Goal: Information Seeking & Learning: Learn about a topic

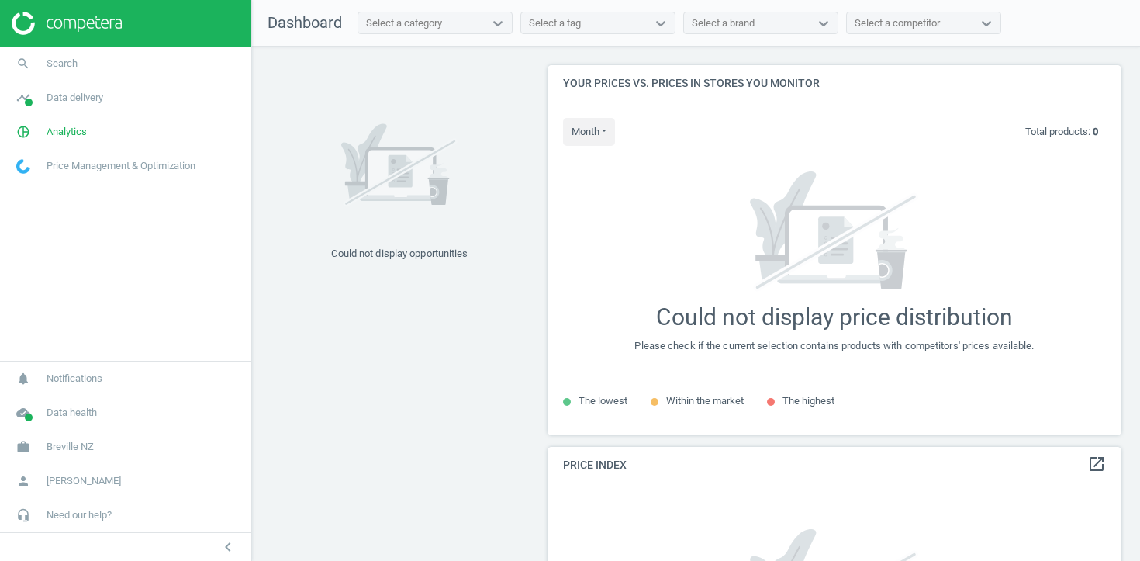
scroll to position [371, 575]
click at [81, 121] on link "pie_chart_outlined Analytics" at bounding box center [125, 132] width 251 height 34
click at [49, 186] on span "Products" at bounding box center [35, 188] width 36 height 12
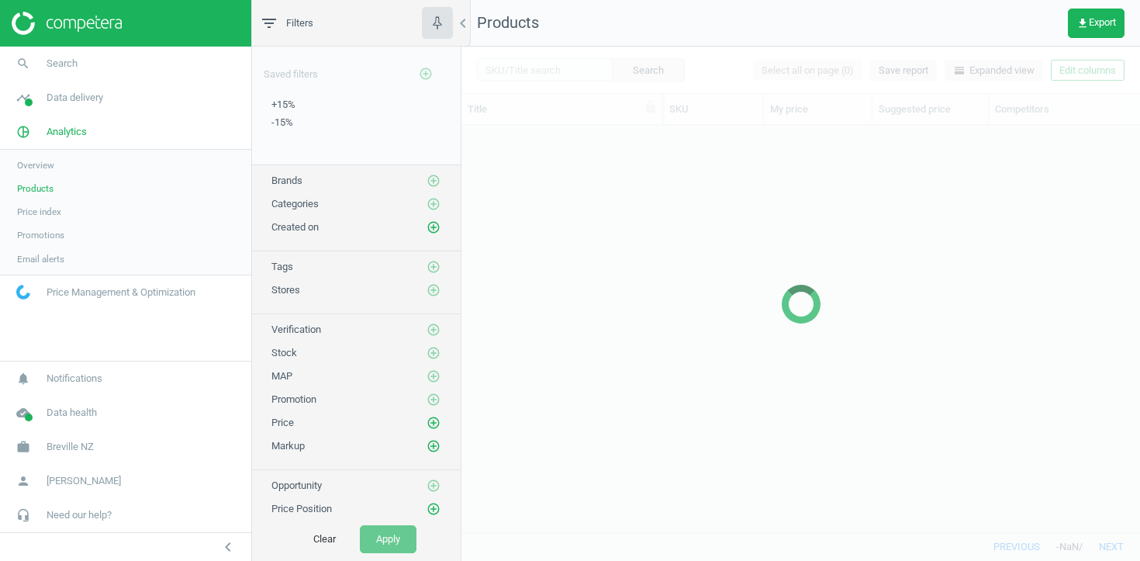
scroll to position [406, 679]
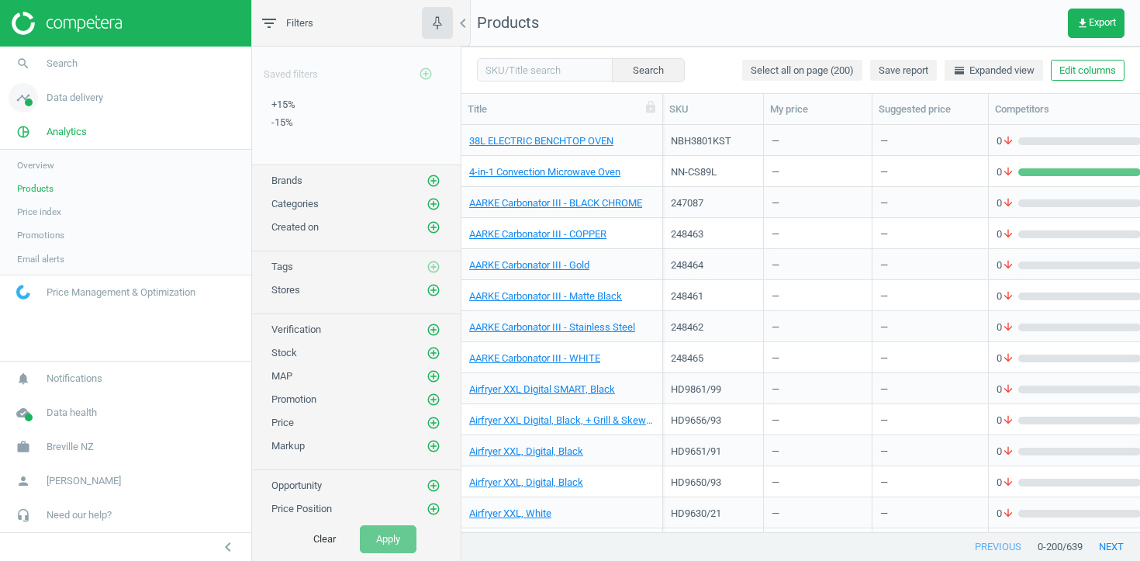
click at [67, 97] on span "Data delivery" at bounding box center [75, 98] width 57 height 14
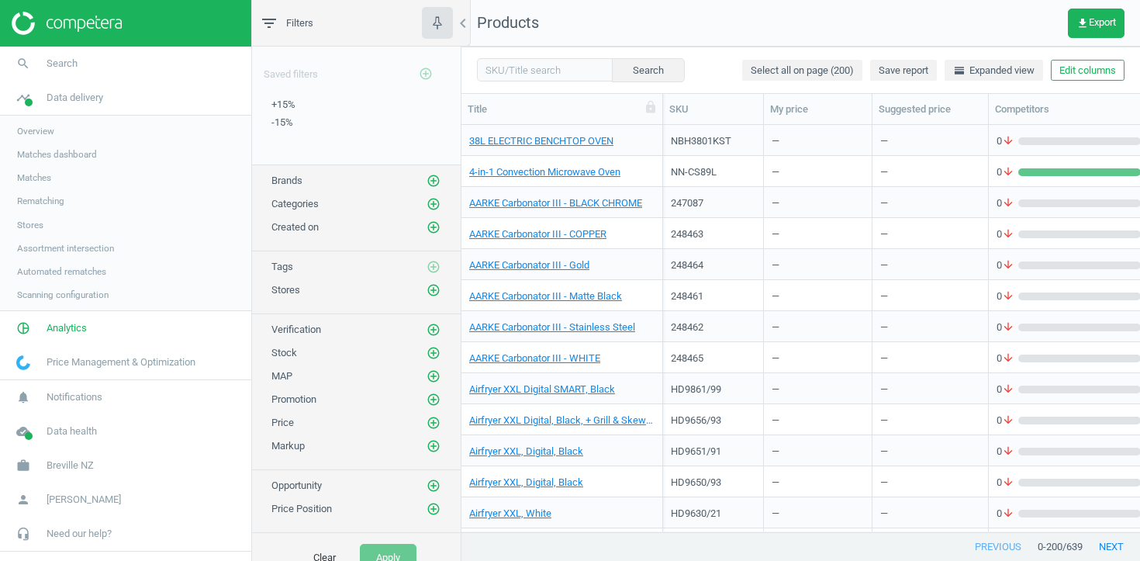
click at [30, 223] on span "Stores" at bounding box center [30, 225] width 26 height 12
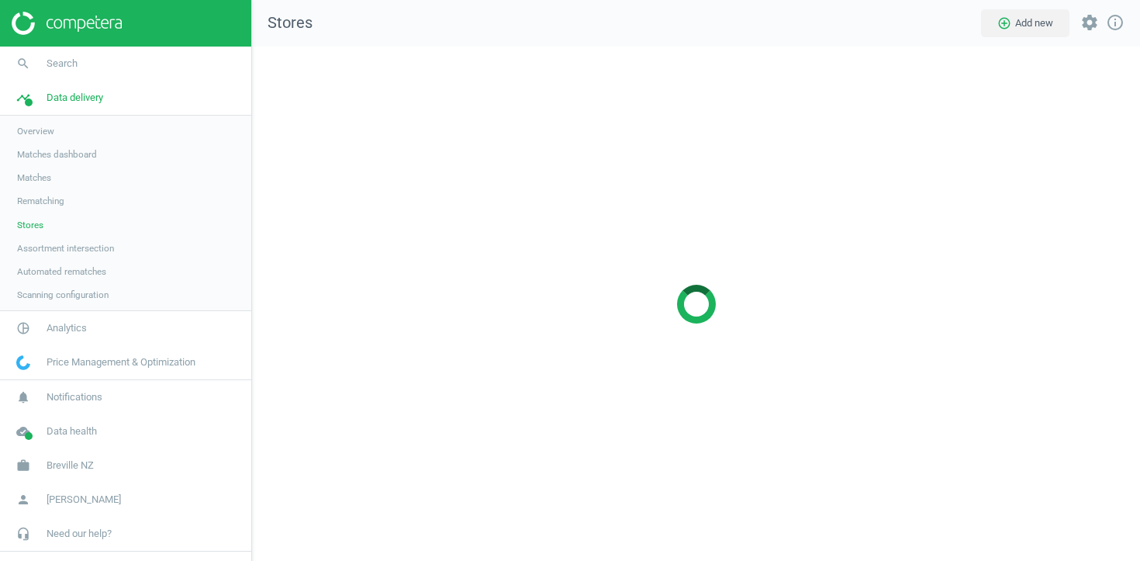
scroll to position [515, 889]
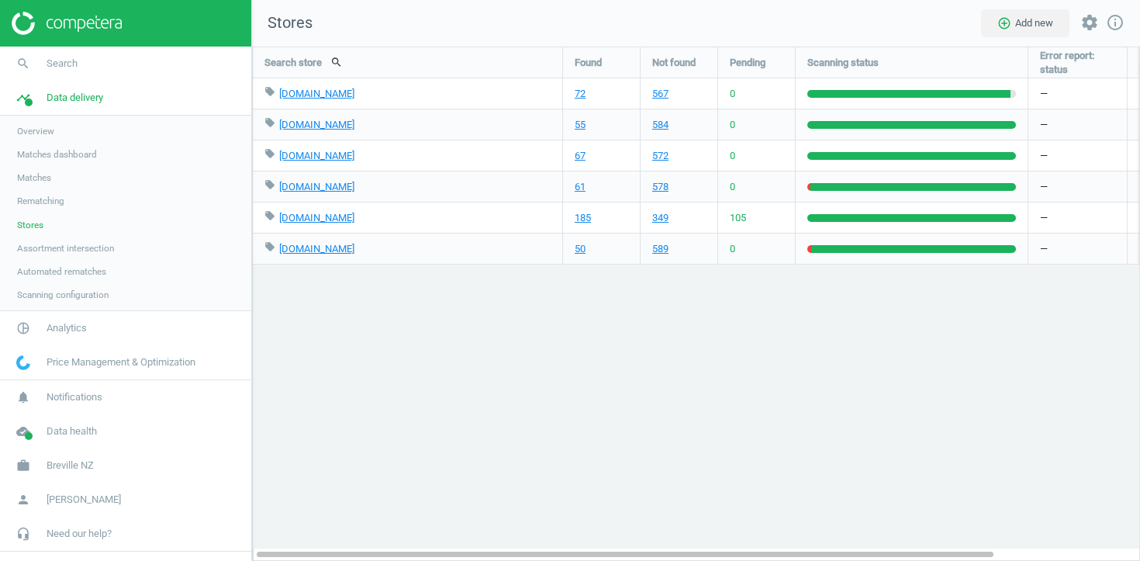
click at [46, 247] on span "Assortment intersection" at bounding box center [65, 248] width 97 height 12
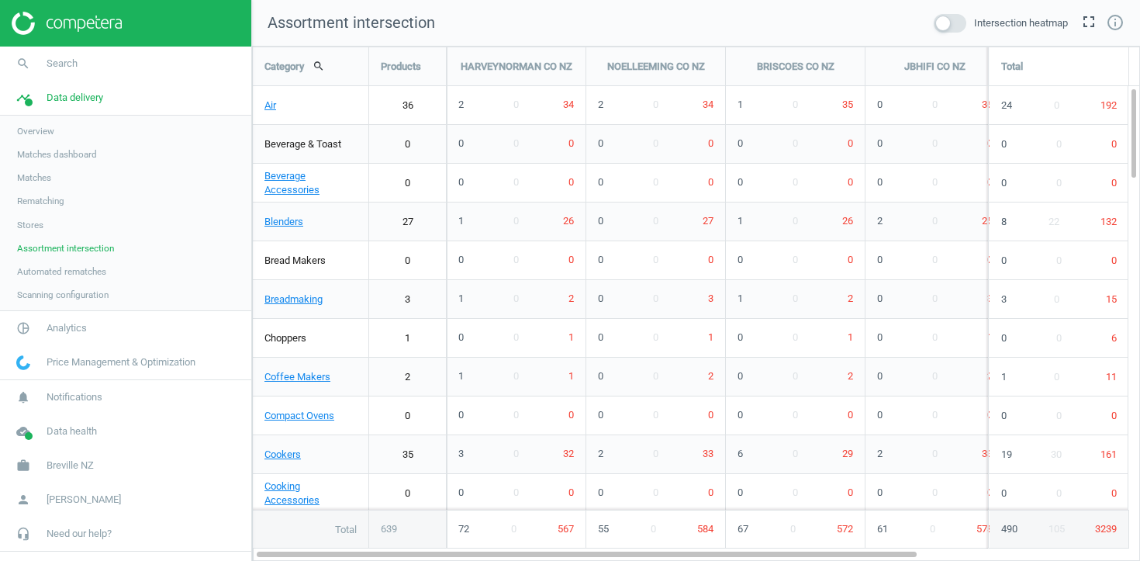
scroll to position [515, 889]
click at [36, 223] on span "Stores" at bounding box center [30, 225] width 26 height 12
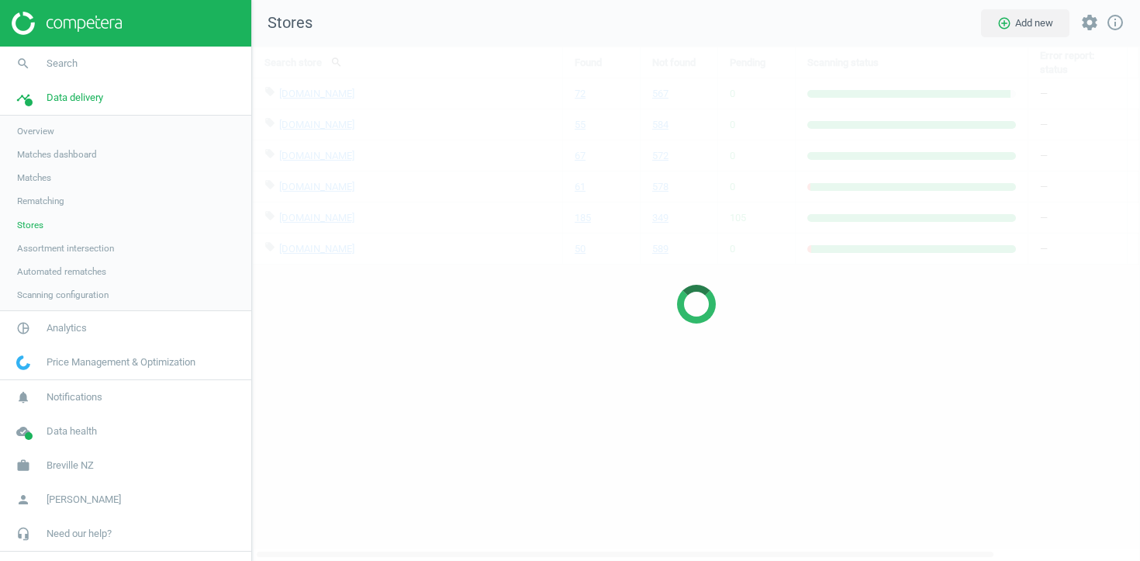
scroll to position [515, 889]
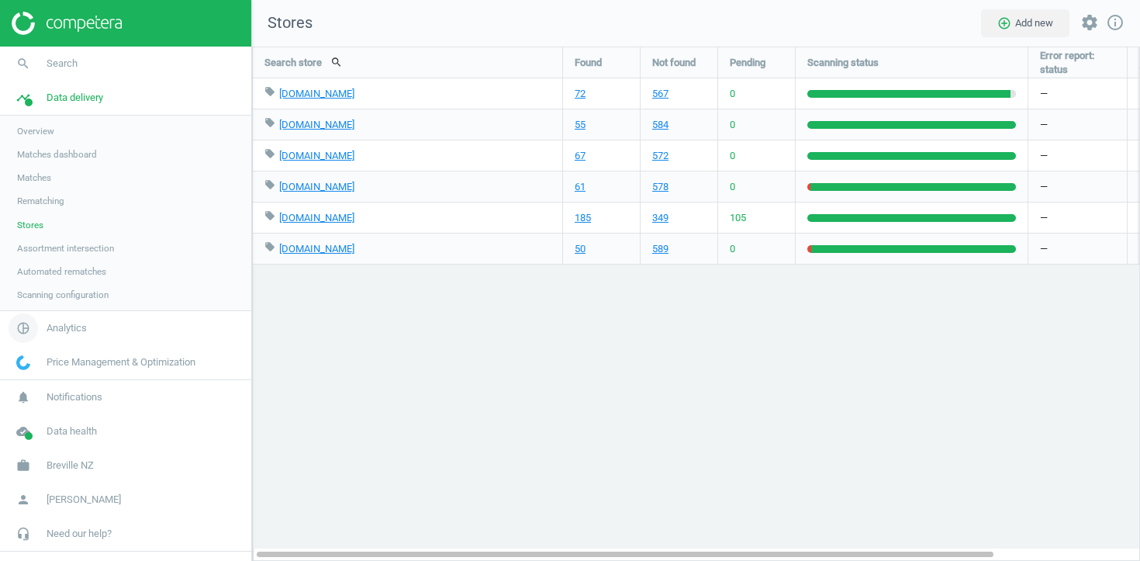
click at [53, 333] on span "Analytics" at bounding box center [67, 328] width 40 height 14
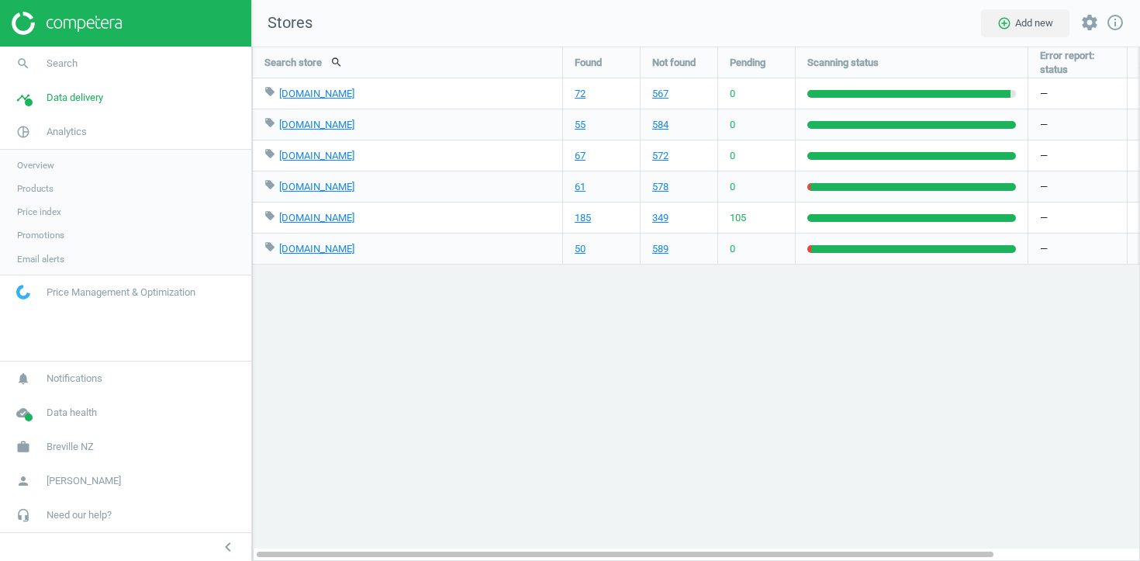
click at [48, 231] on span "Promotions" at bounding box center [40, 235] width 47 height 12
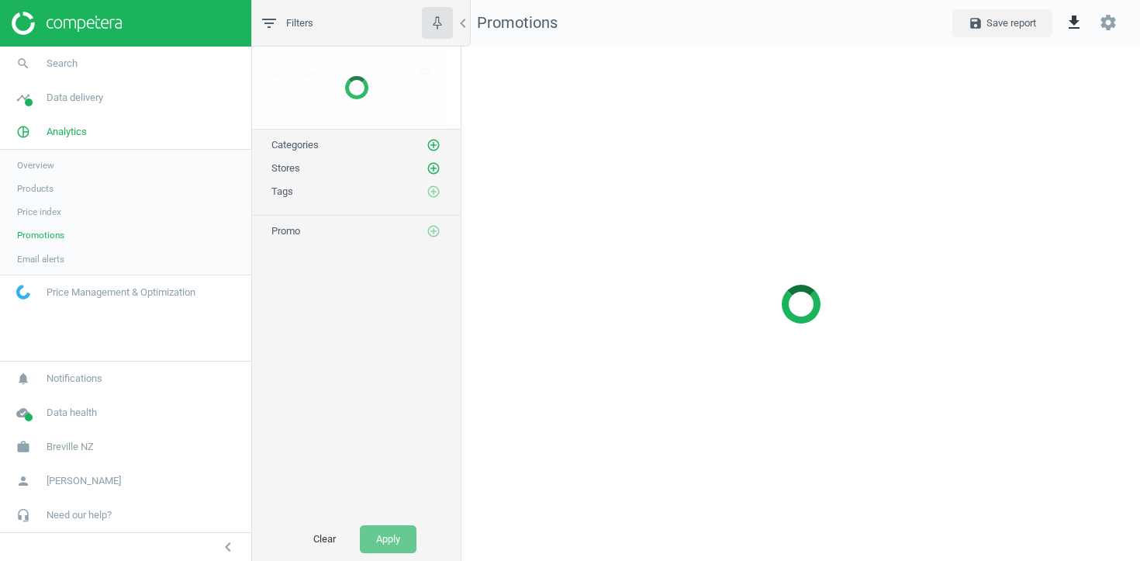
scroll to position [515, 679]
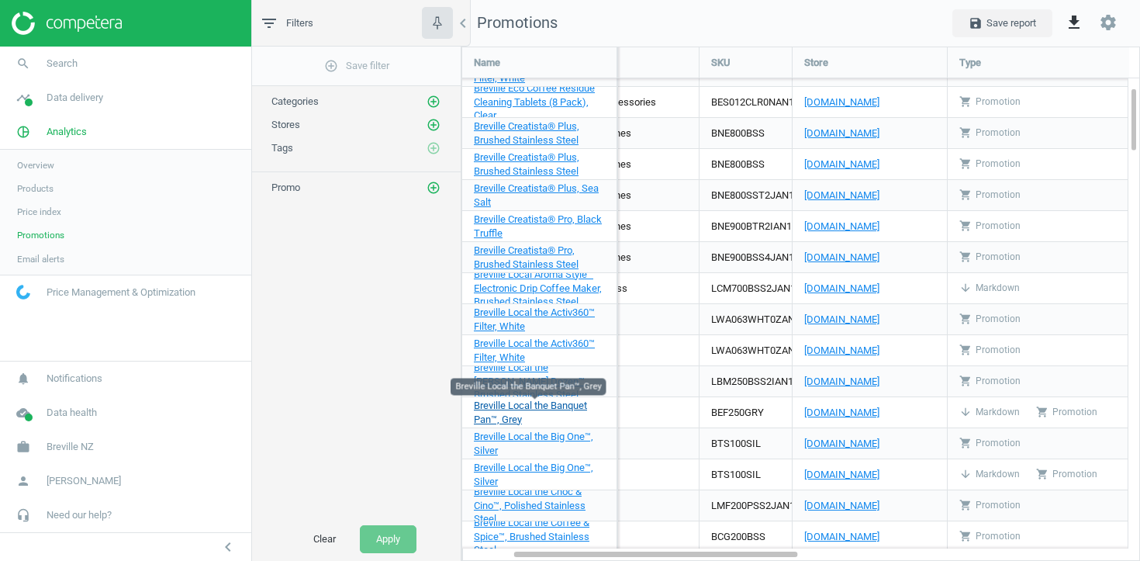
click at [540, 402] on span "Breville Local the Banquet Pan™, Grey" at bounding box center [530, 412] width 113 height 26
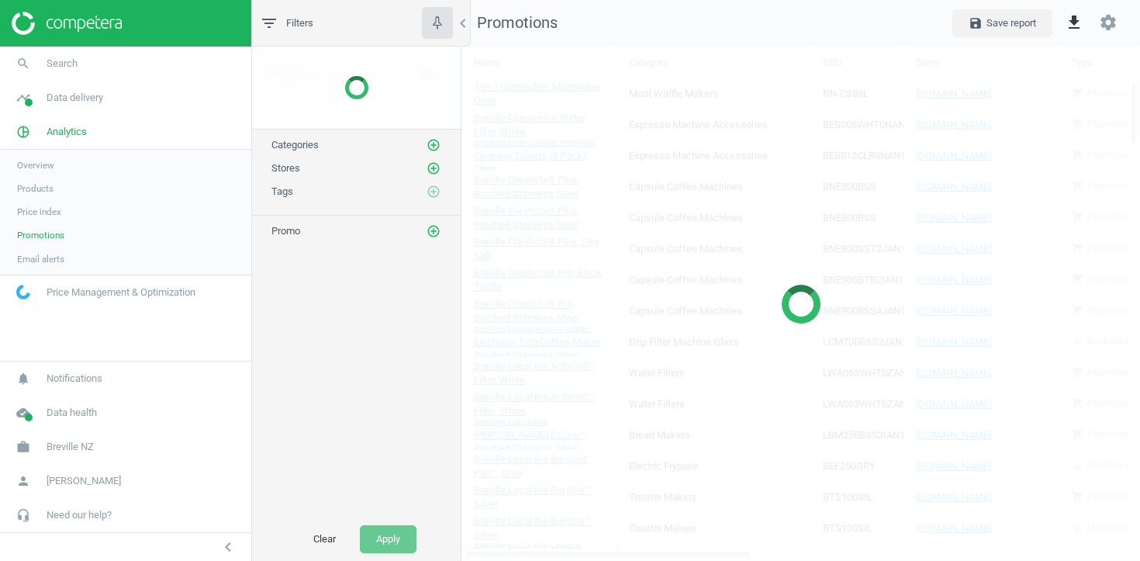
scroll to position [515, 679]
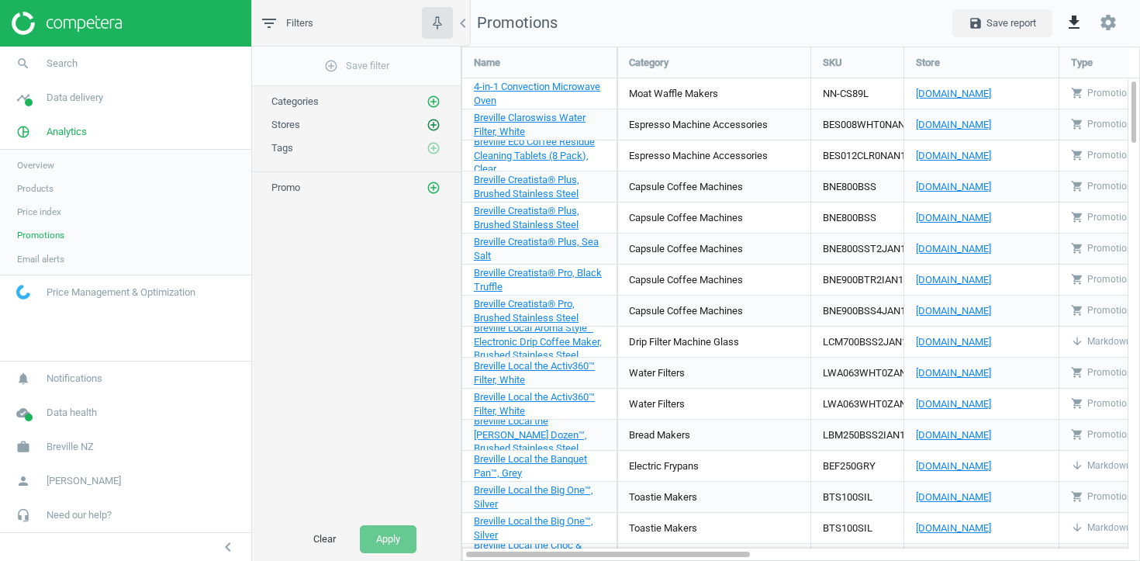
click at [440, 119] on icon "add_circle_outline" at bounding box center [434, 125] width 14 height 14
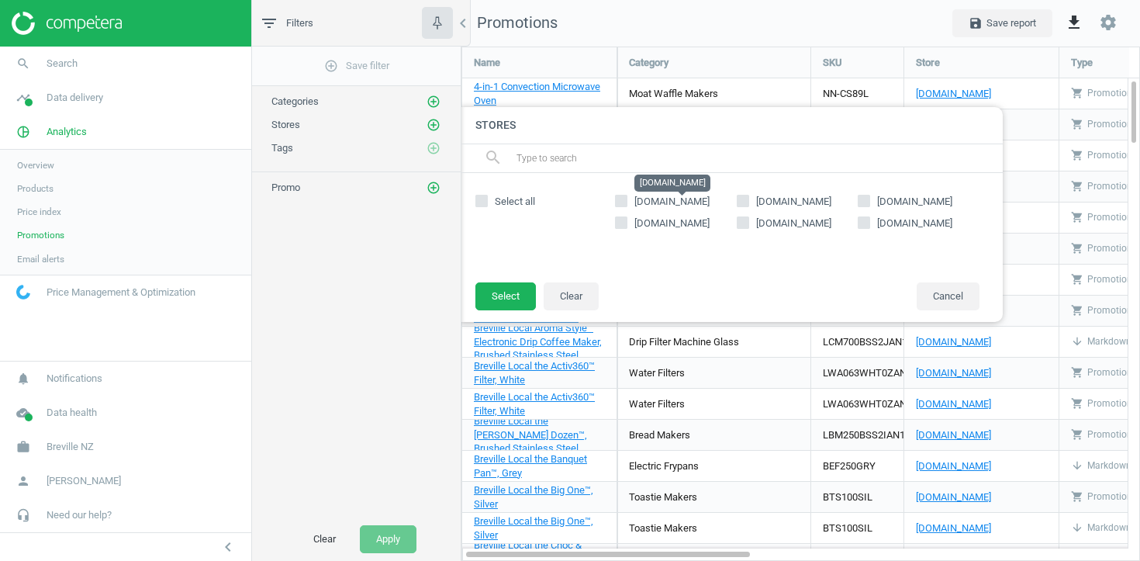
click at [693, 198] on span "[DOMAIN_NAME]" at bounding box center [671, 201] width 75 height 12
click at [627, 198] on input "[DOMAIN_NAME]" at bounding box center [622, 200] width 10 height 10
checkbox input "true"
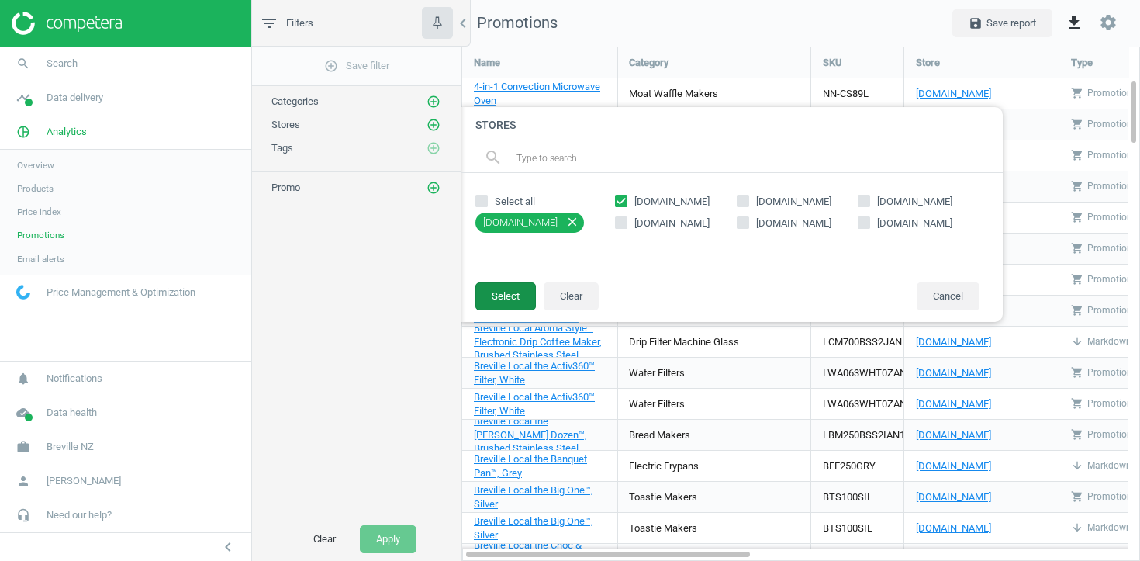
click at [476, 291] on button "Select" at bounding box center [505, 296] width 61 height 28
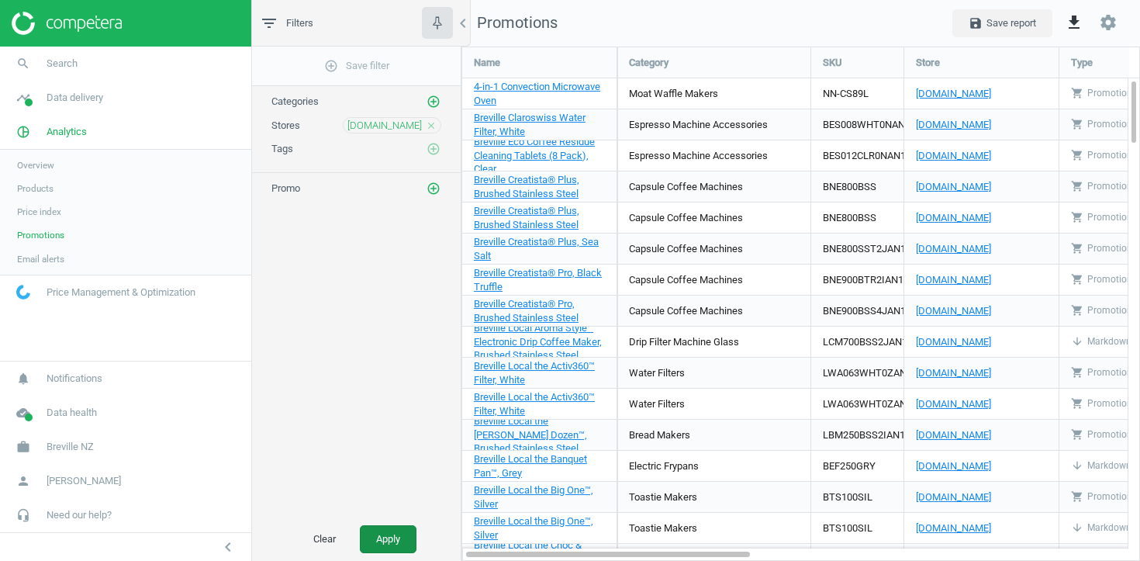
click at [404, 535] on button "Apply" at bounding box center [388, 539] width 57 height 28
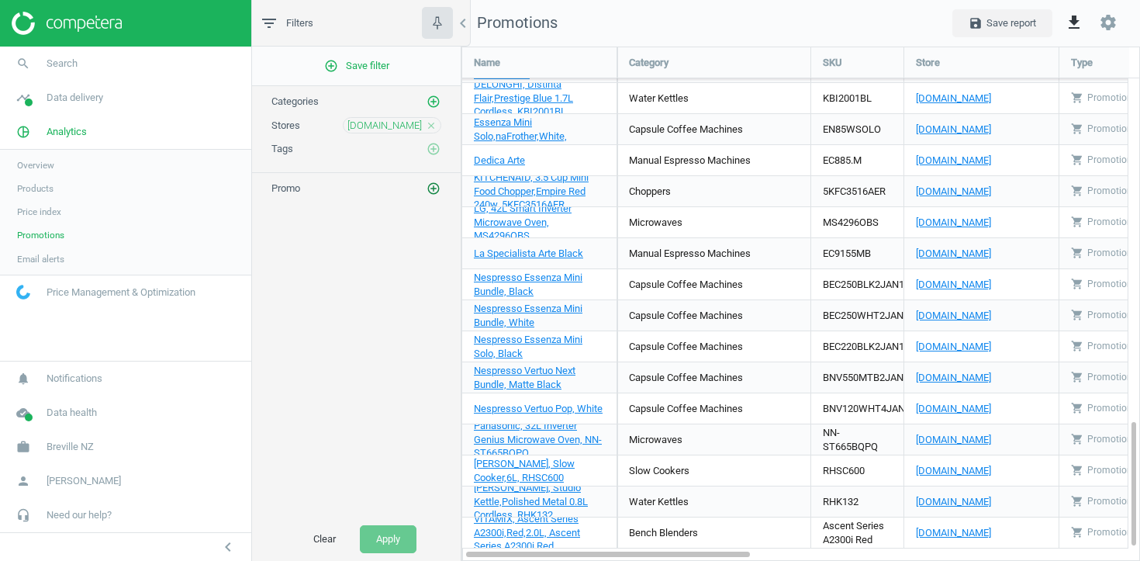
click at [432, 185] on icon "add_circle_outline" at bounding box center [434, 189] width 14 height 14
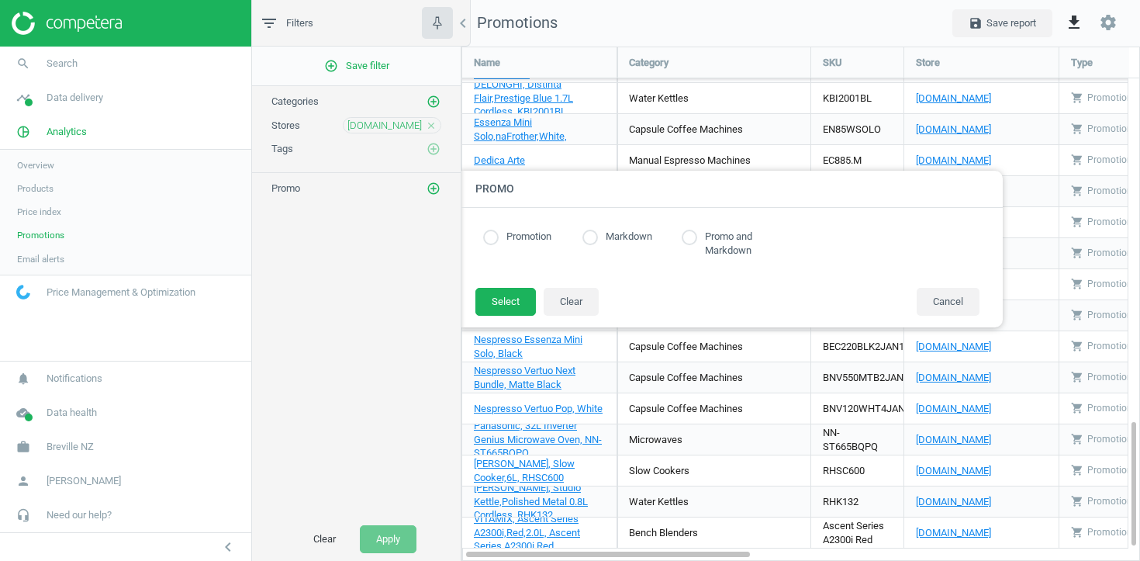
click at [720, 249] on label "Promo and Markdown" at bounding box center [739, 244] width 84 height 28
click at [523, 292] on button "Select" at bounding box center [505, 302] width 61 height 28
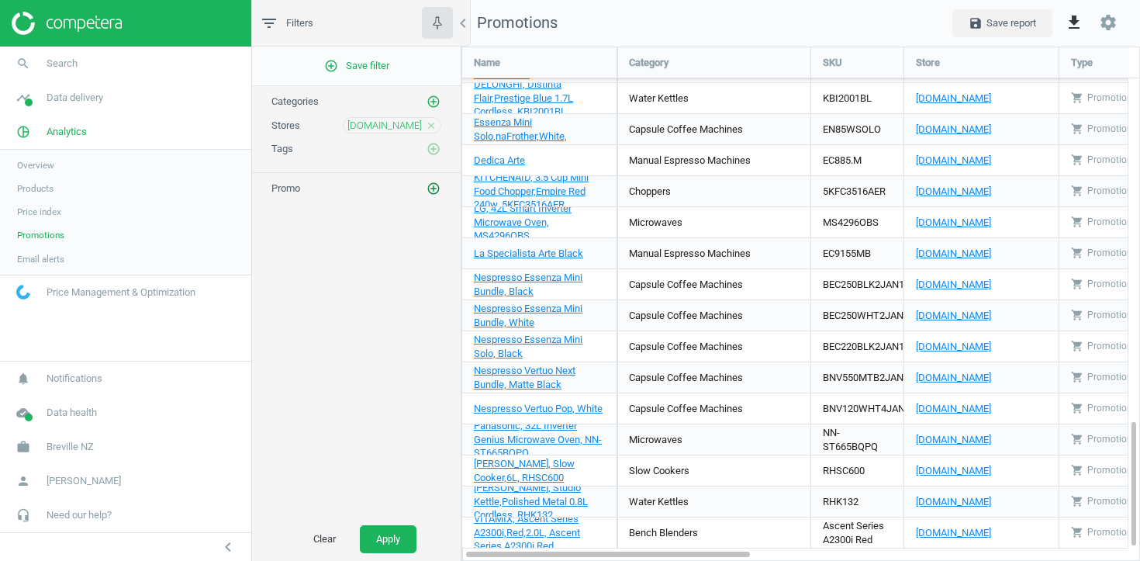
click at [431, 187] on icon "add_circle_outline" at bounding box center [434, 189] width 14 height 14
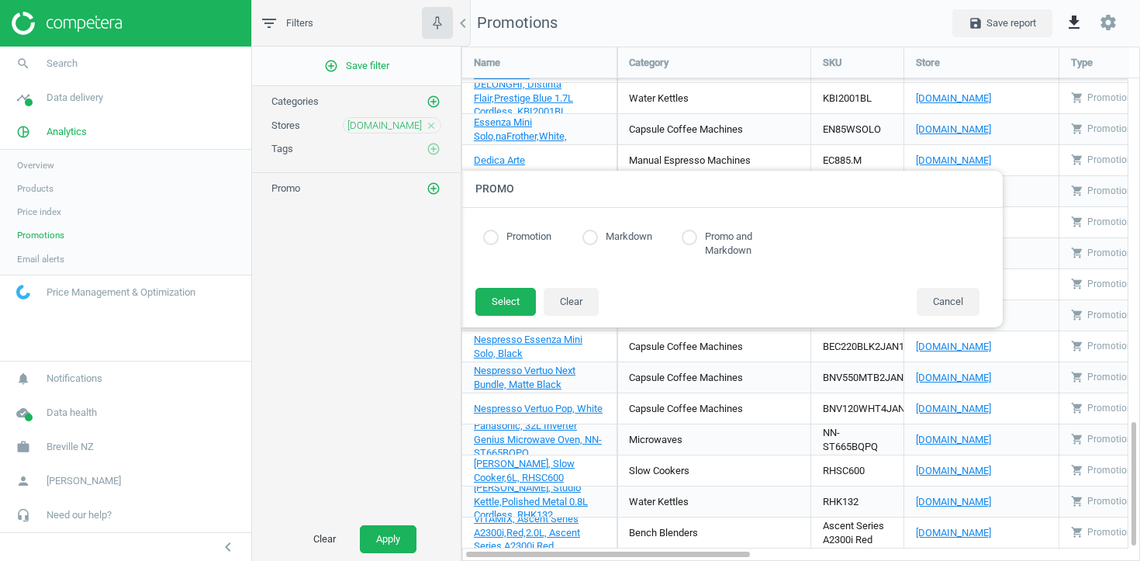
click at [719, 244] on label "Promo and Markdown" at bounding box center [739, 244] width 84 height 28
click at [686, 234] on input "radio" at bounding box center [690, 238] width 16 height 16
radio input "true"
click at [517, 291] on button "Select" at bounding box center [505, 302] width 61 height 28
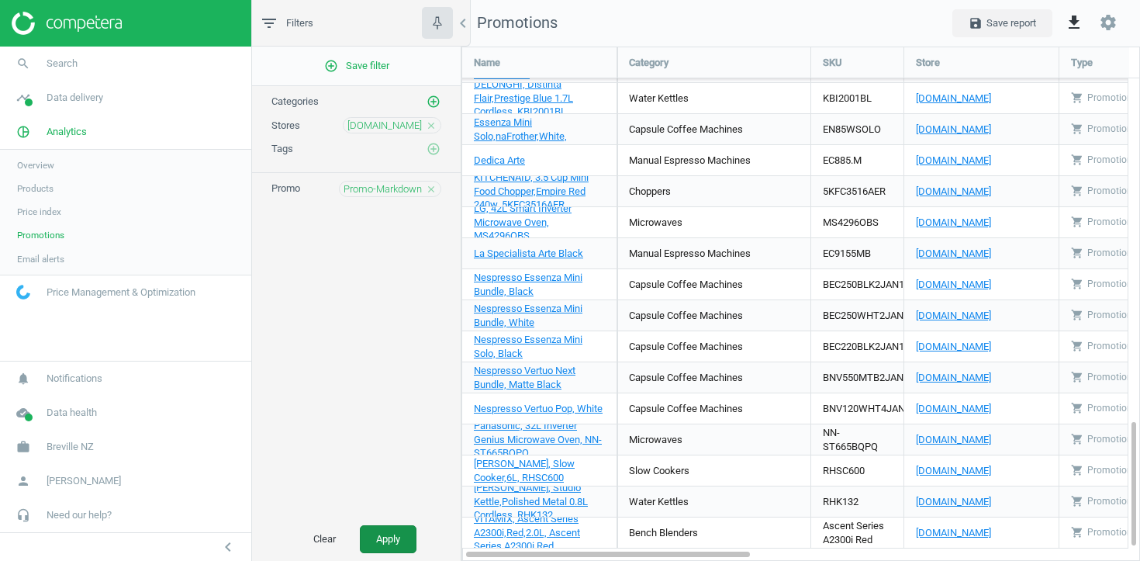
click at [396, 544] on button "Apply" at bounding box center [388, 539] width 57 height 28
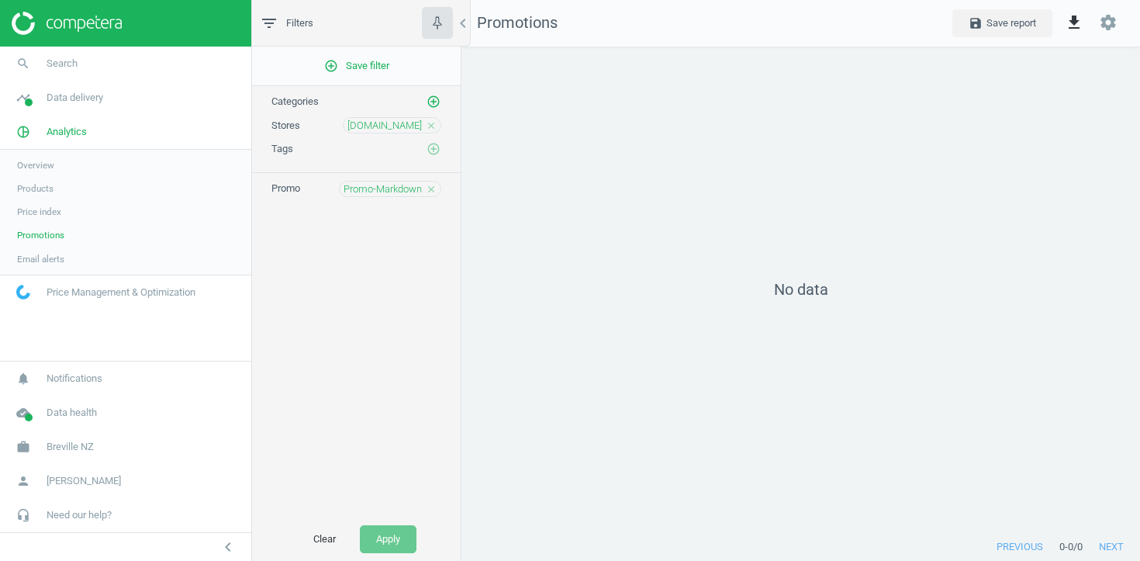
scroll to position [487, 679]
click at [427, 194] on icon "close" at bounding box center [431, 189] width 11 height 11
click at [388, 542] on button "Apply" at bounding box center [388, 539] width 57 height 28
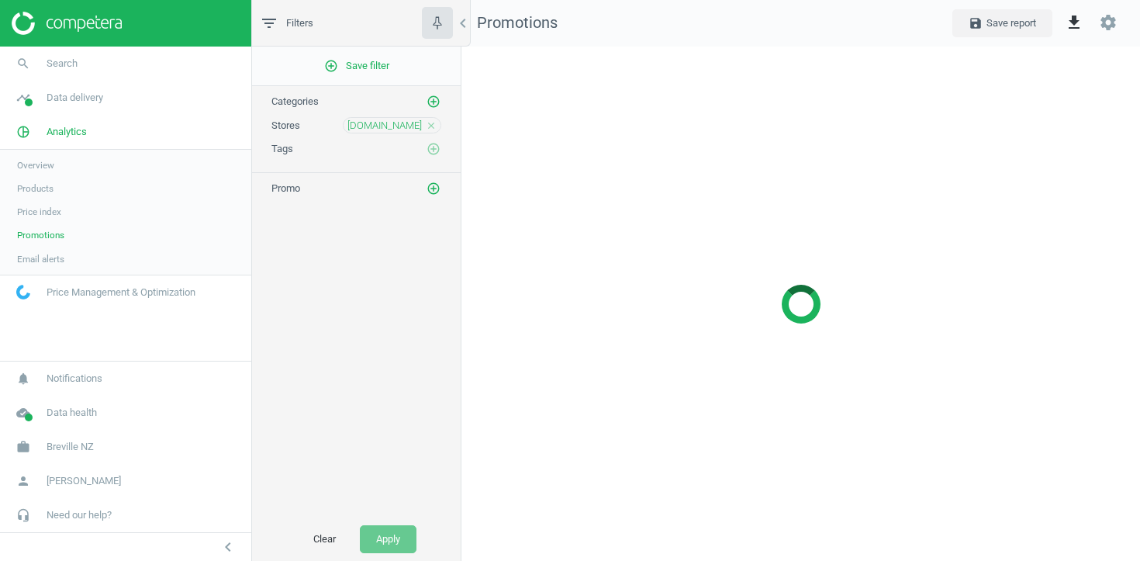
scroll to position [515, 679]
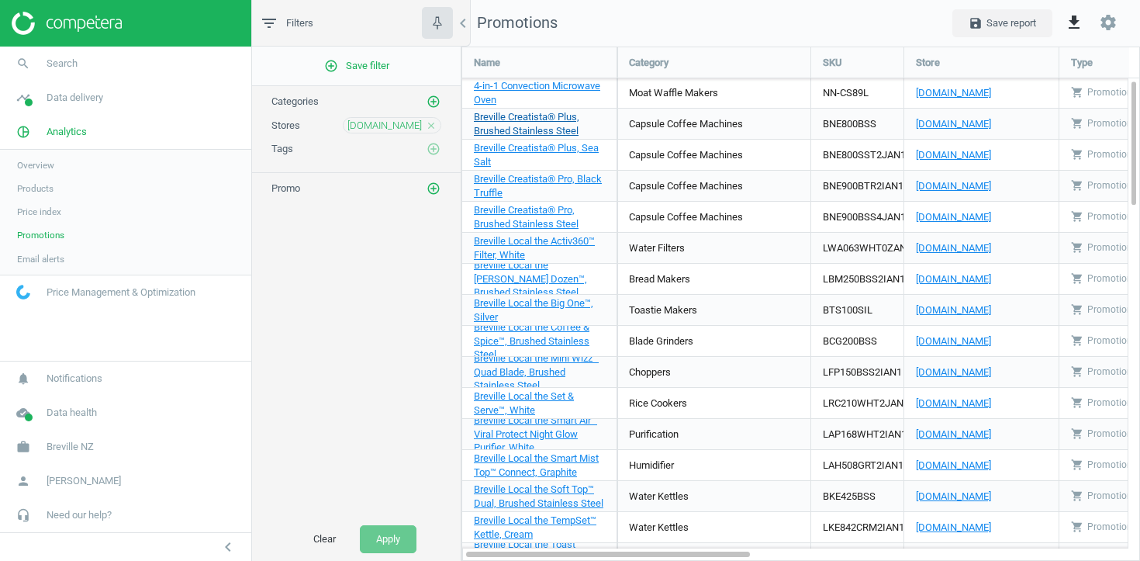
click at [535, 122] on link "Breville Creatista® Plus, Brushed Stainless Steel" at bounding box center [539, 124] width 131 height 28
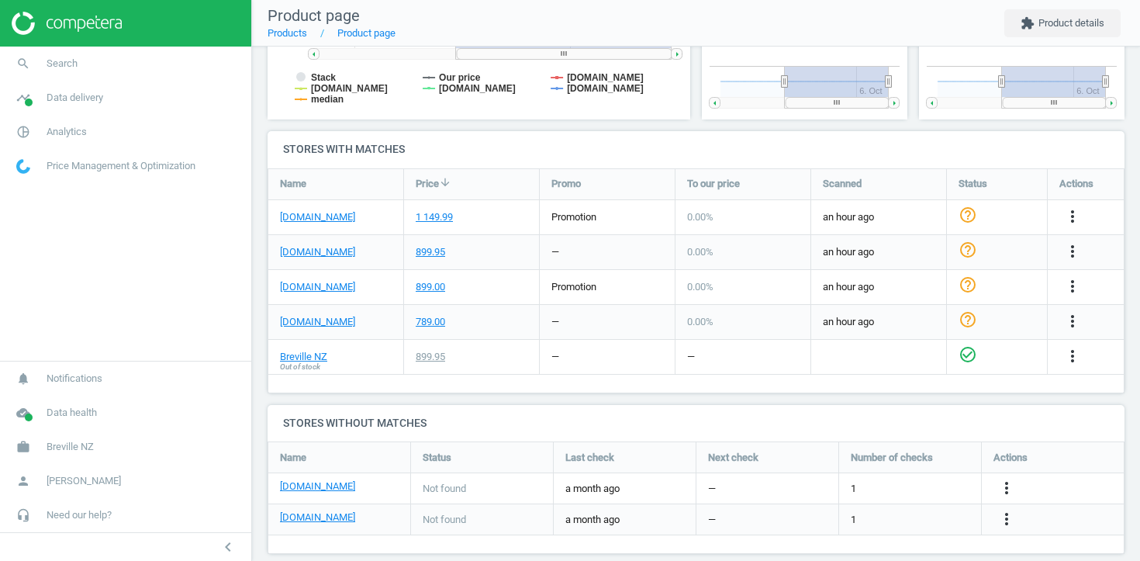
scroll to position [427, 0]
click at [334, 281] on link "[DOMAIN_NAME]" at bounding box center [317, 286] width 75 height 14
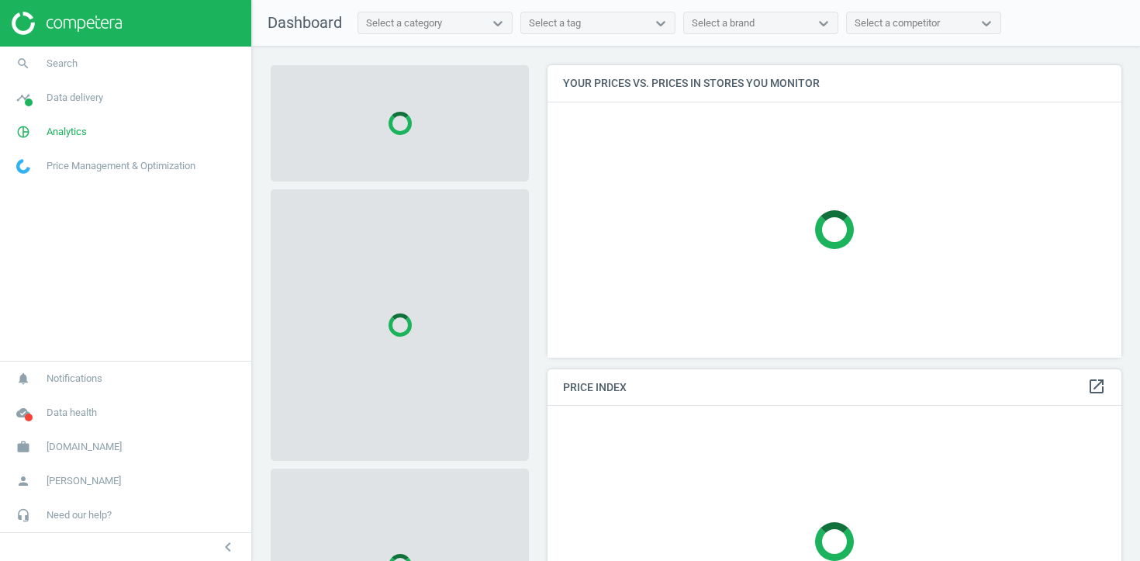
scroll to position [293, 575]
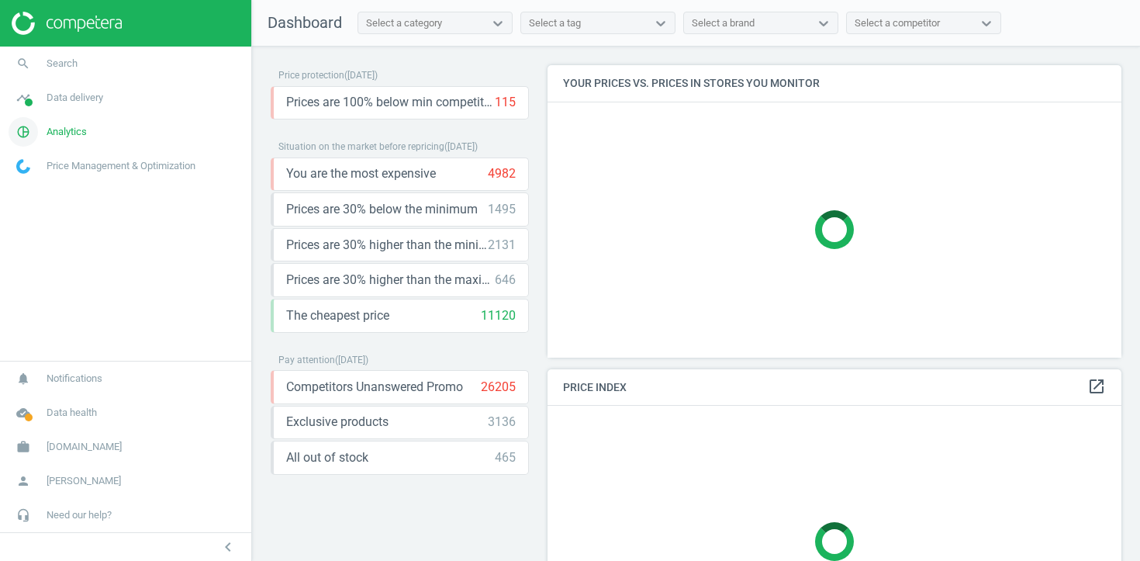
click at [96, 131] on link "pie_chart_outlined Analytics" at bounding box center [125, 132] width 251 height 34
click at [46, 195] on link "Products" at bounding box center [125, 188] width 251 height 23
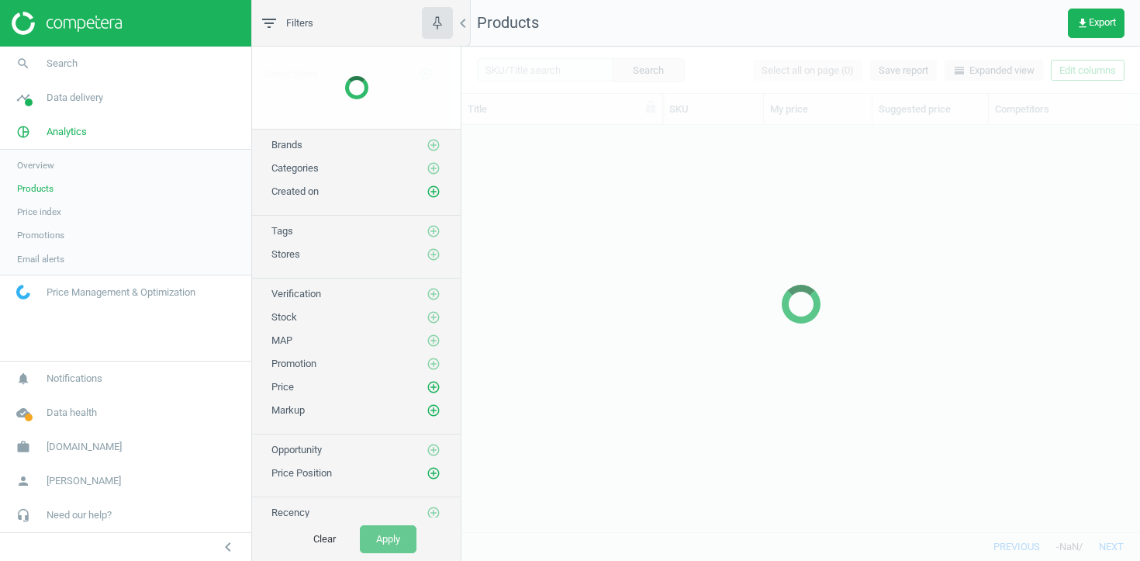
scroll to position [406, 679]
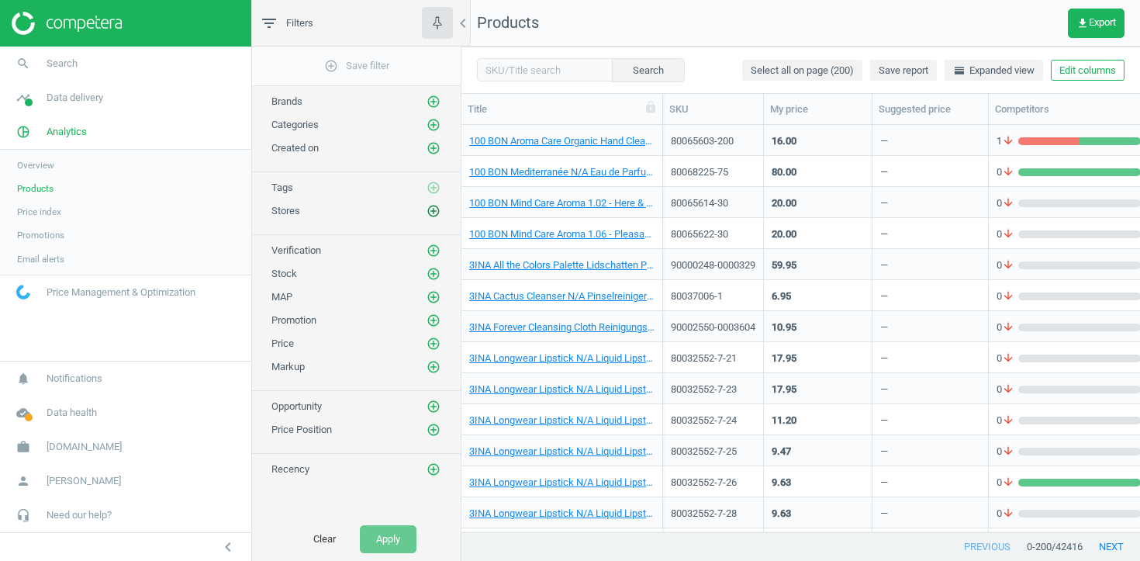
click at [437, 209] on icon "add_circle_outline" at bounding box center [434, 211] width 14 height 14
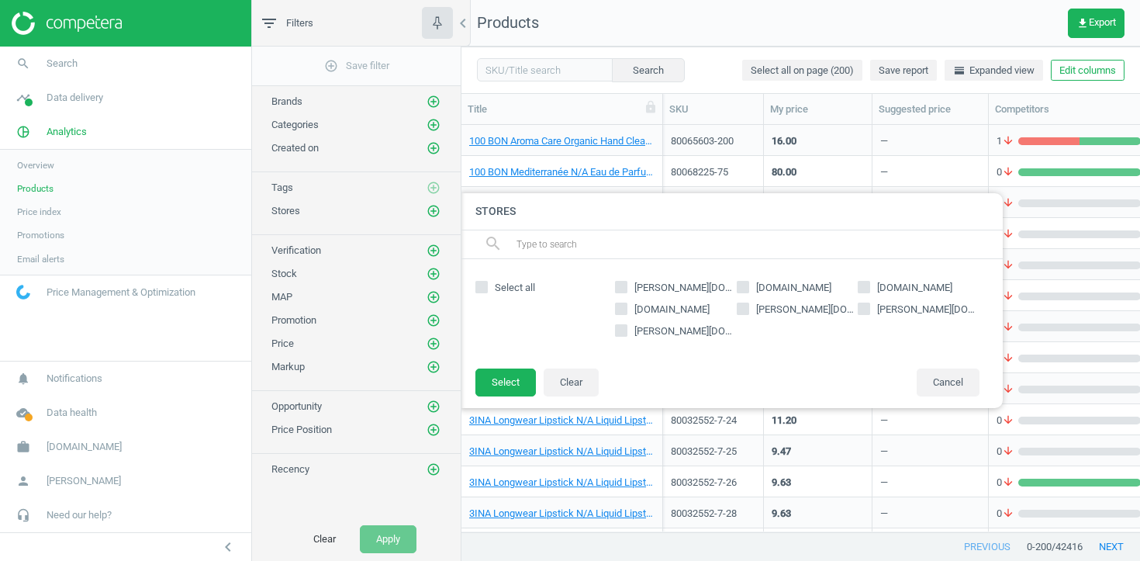
click at [778, 307] on span "hagel-shop.de" at bounding box center [805, 310] width 105 height 14
click at [748, 307] on input "hagel-shop.de" at bounding box center [743, 308] width 10 height 10
checkbox input "true"
click at [508, 378] on button "Select" at bounding box center [505, 382] width 61 height 28
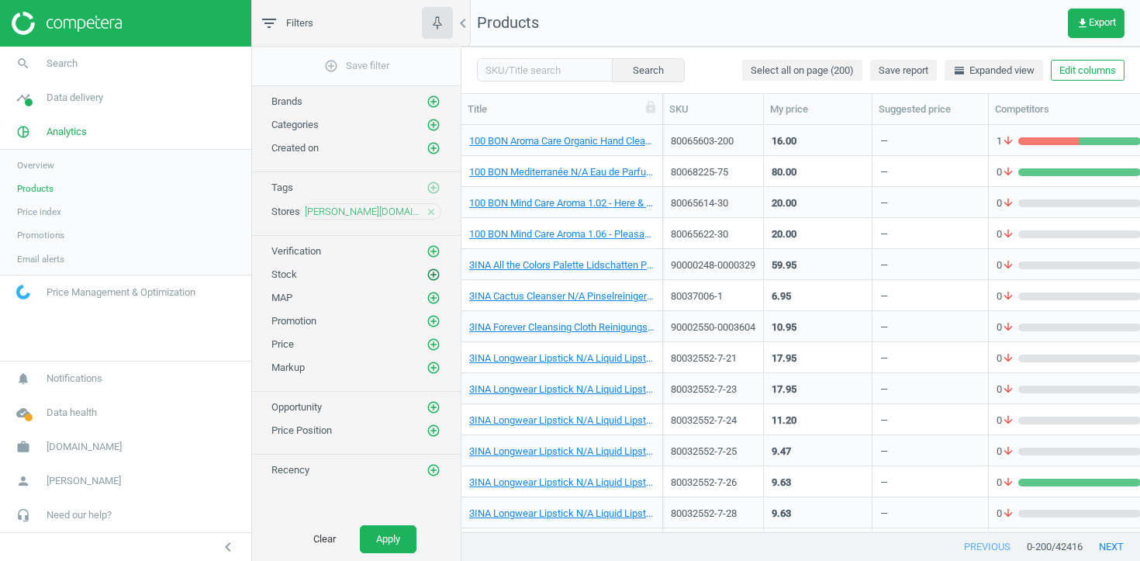
click at [434, 271] on icon "add_circle_outline" at bounding box center [434, 275] width 14 height 14
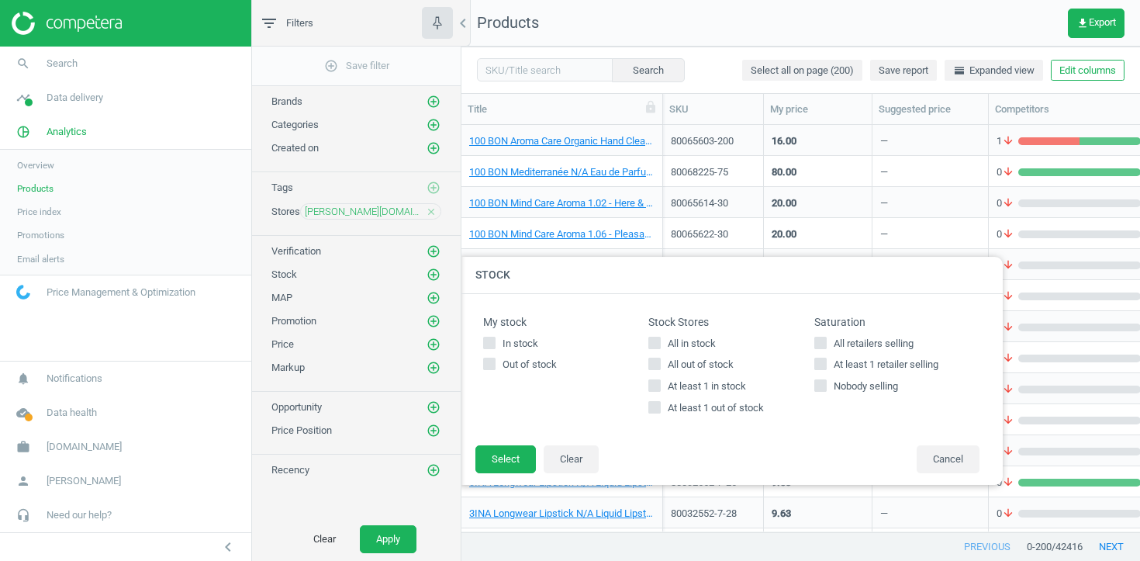
click at [703, 410] on span "At least 1 out of stock" at bounding box center [716, 408] width 102 height 14
click at [660, 410] on input "At least 1 out of stock" at bounding box center [655, 408] width 10 height 10
checkbox input "true"
click at [505, 464] on button "Select" at bounding box center [505, 459] width 61 height 28
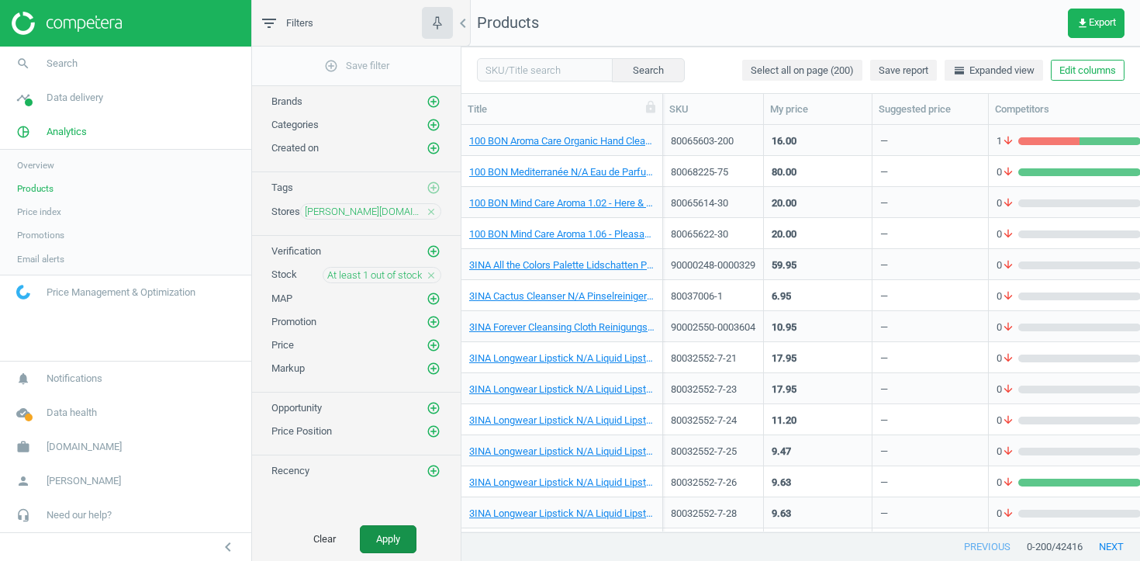
click at [396, 539] on button "Apply" at bounding box center [388, 539] width 57 height 28
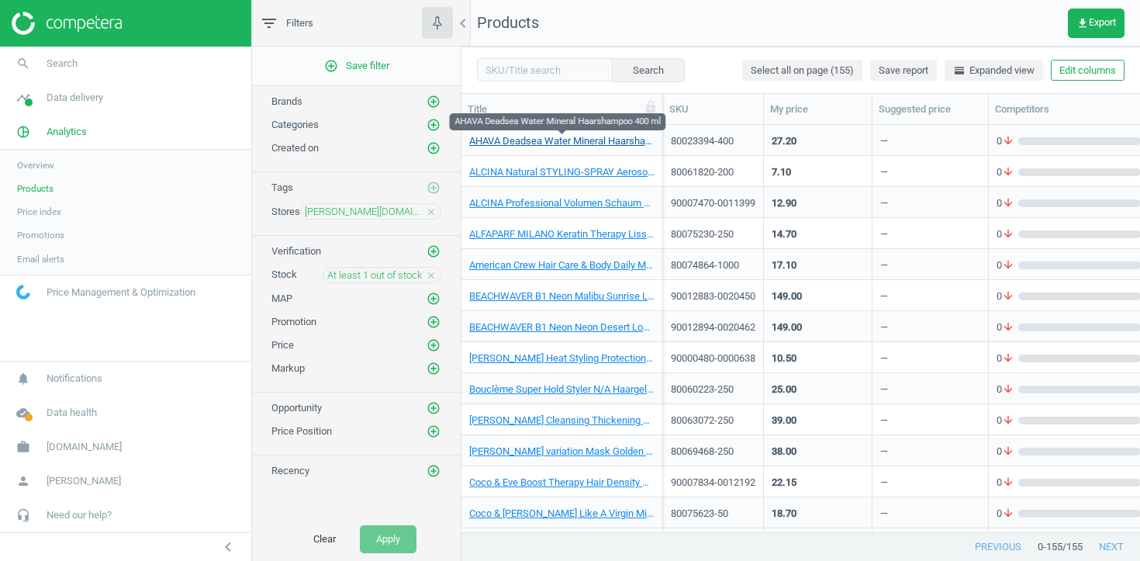
click at [608, 138] on link "AHAVA Deadsea Water Mineral Haarshampoo 400 ml" at bounding box center [561, 141] width 185 height 14
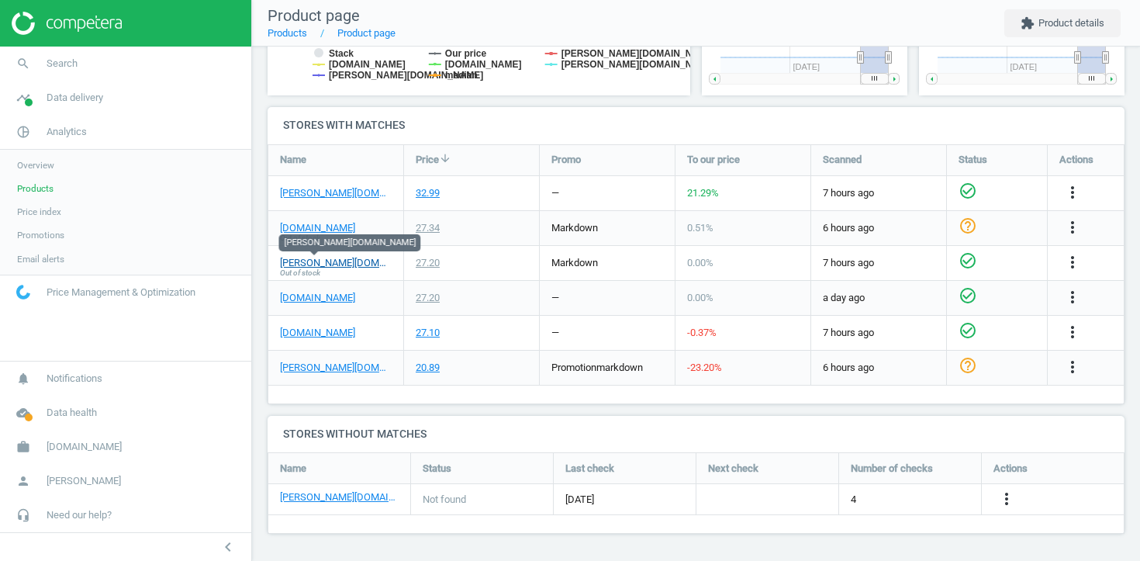
click at [329, 264] on link "hagel-shop.de" at bounding box center [336, 263] width 112 height 14
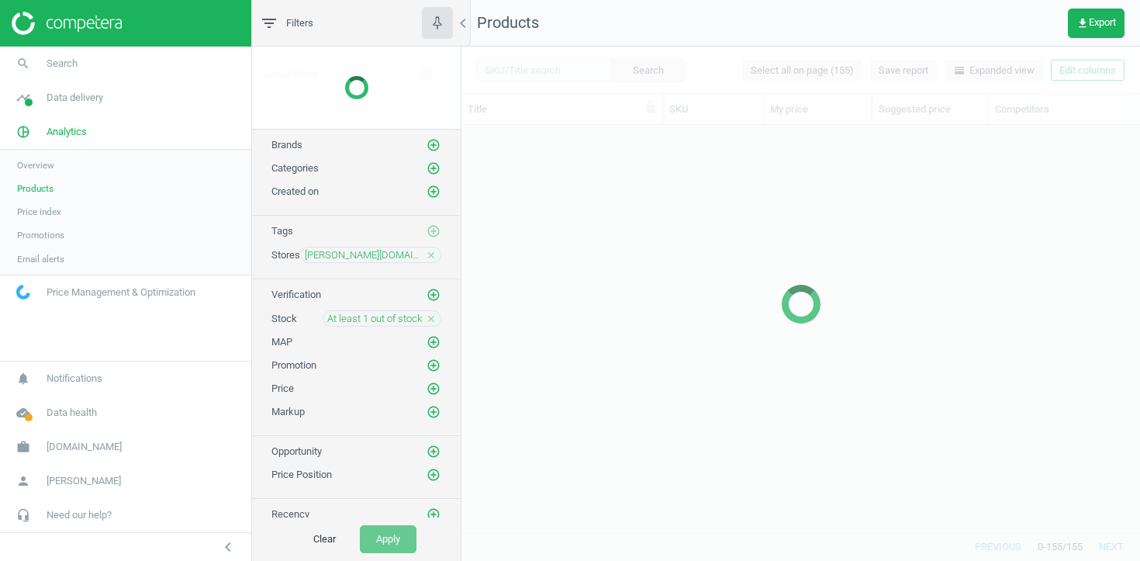
scroll to position [406, 679]
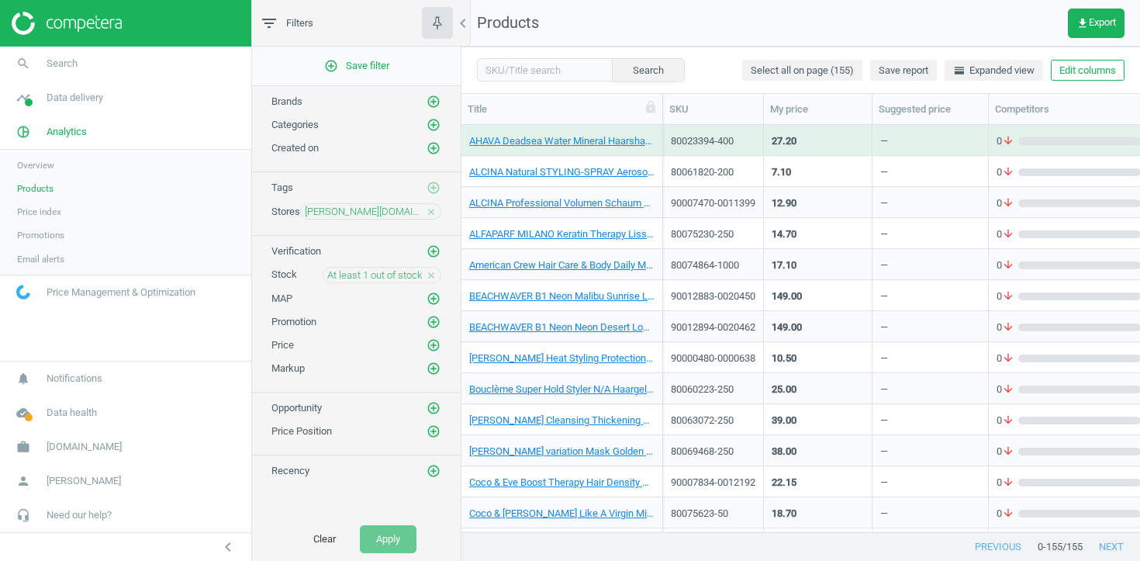
click at [437, 275] on div "At least 1 out of stock close" at bounding box center [382, 275] width 119 height 16
click at [434, 275] on icon "close" at bounding box center [431, 275] width 11 height 11
click at [434, 275] on icon "add_circle_outline" at bounding box center [434, 275] width 14 height 14
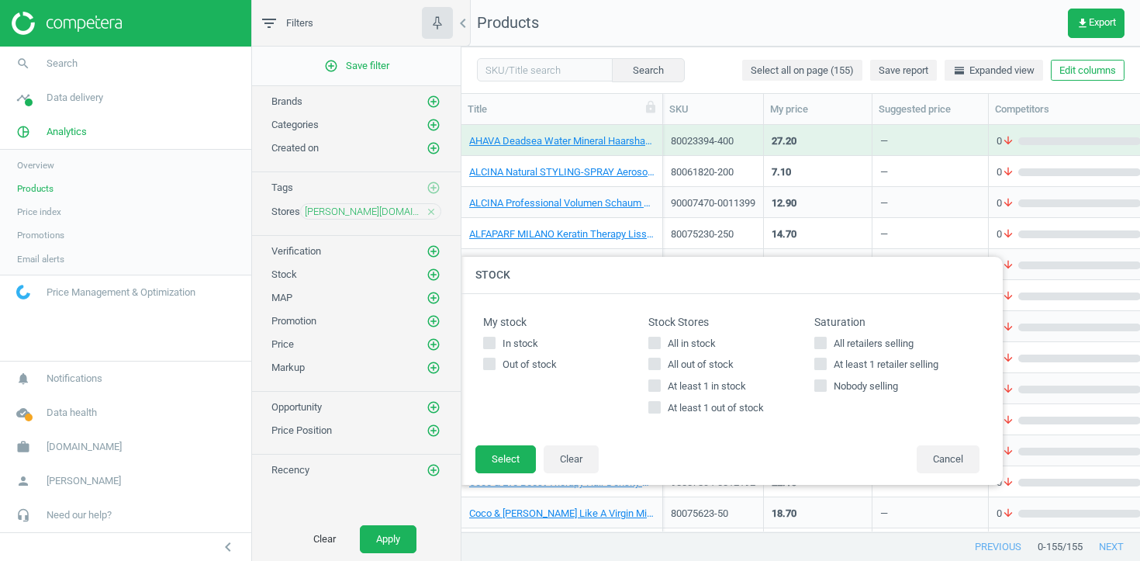
click at [714, 384] on span "At least 1 in stock" at bounding box center [707, 386] width 85 height 14
click at [660, 384] on input "At least 1 in stock" at bounding box center [655, 386] width 10 height 10
checkbox input "true"
click at [494, 458] on button "Select" at bounding box center [505, 459] width 61 height 28
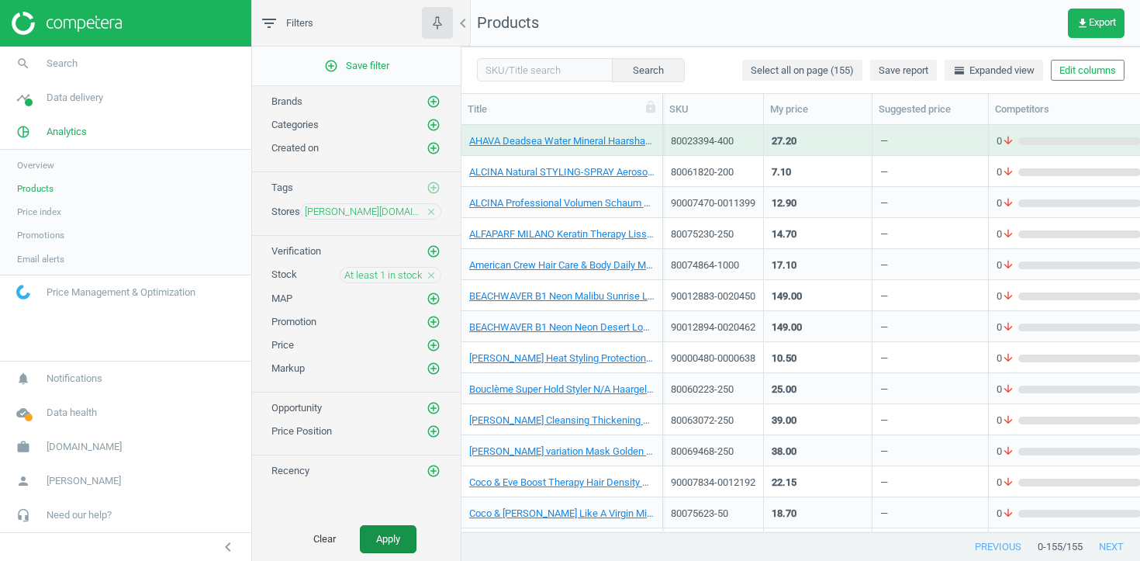
click at [394, 546] on button "Apply" at bounding box center [388, 539] width 57 height 28
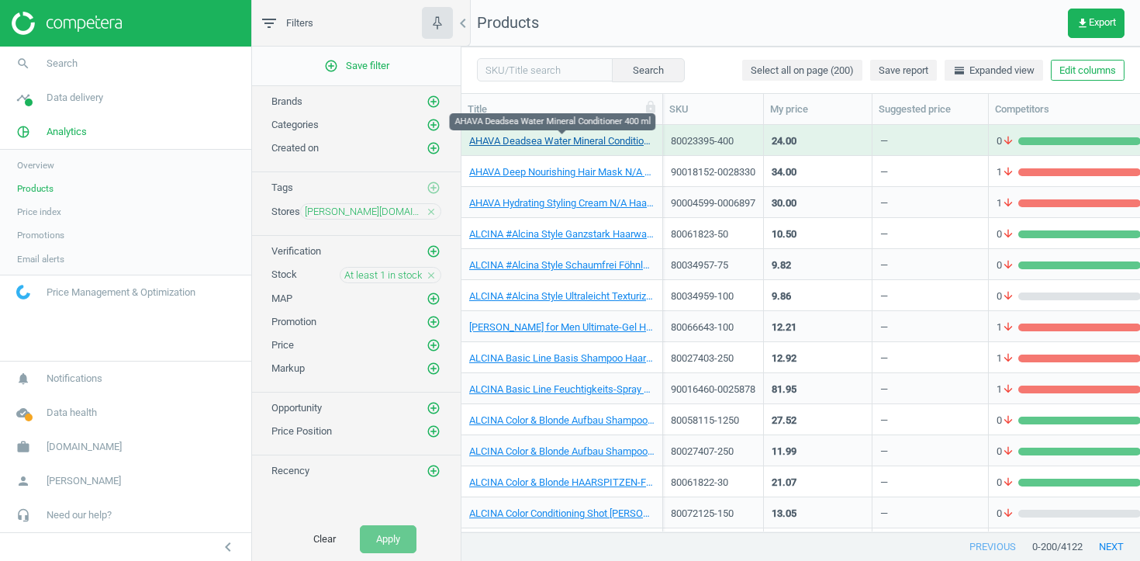
click at [566, 141] on link "AHAVA Deadsea Water Mineral Conditioner 400 ml" at bounding box center [561, 141] width 185 height 14
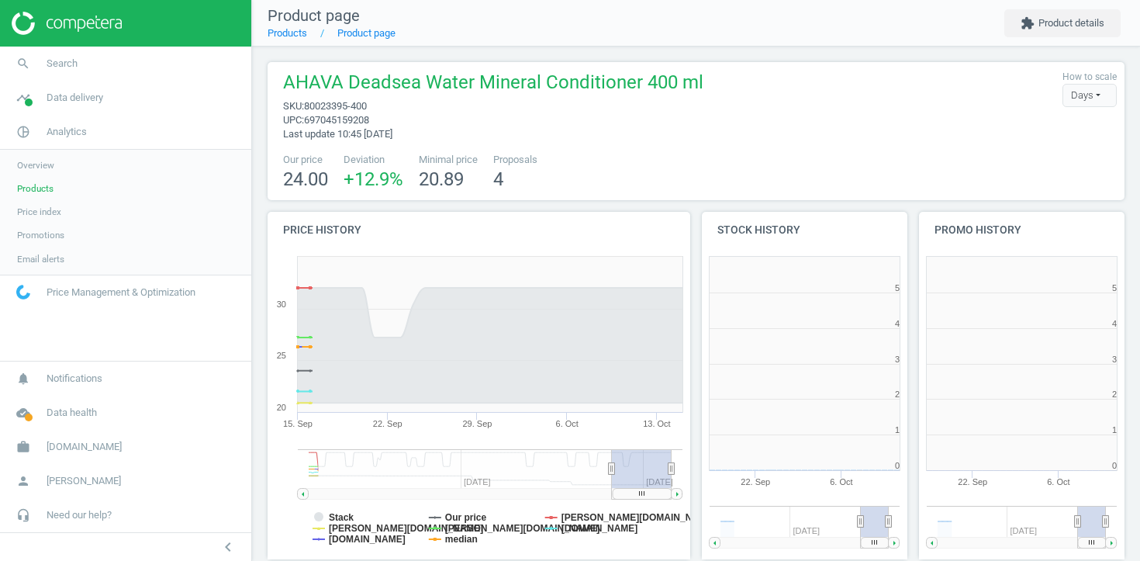
scroll to position [311, 206]
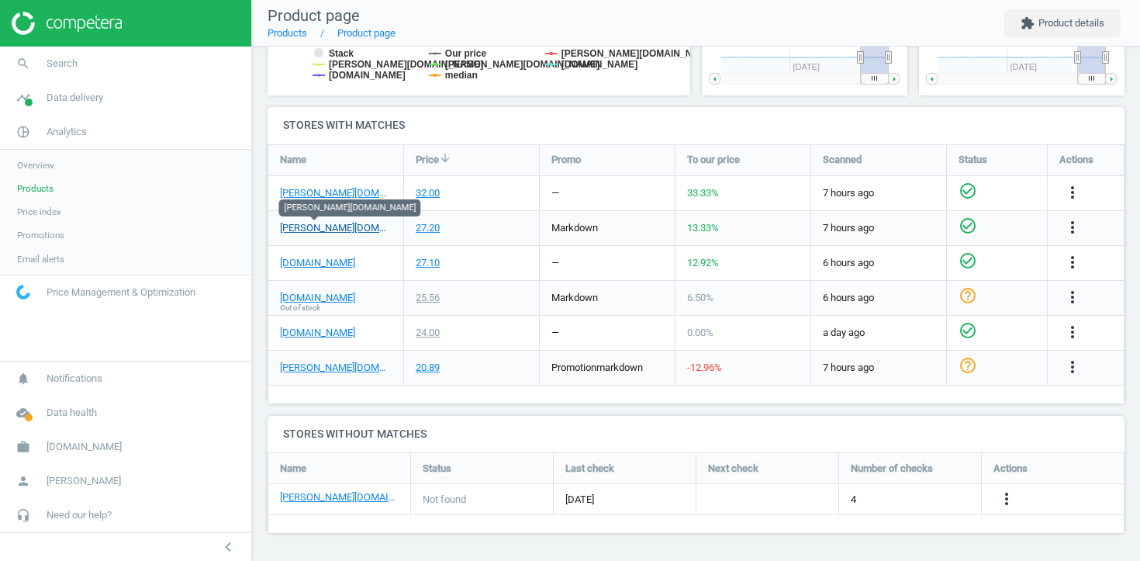
click at [316, 233] on link "hagel-shop.de" at bounding box center [336, 228] width 112 height 14
click at [75, 451] on span "Flaconi.de" at bounding box center [84, 447] width 75 height 14
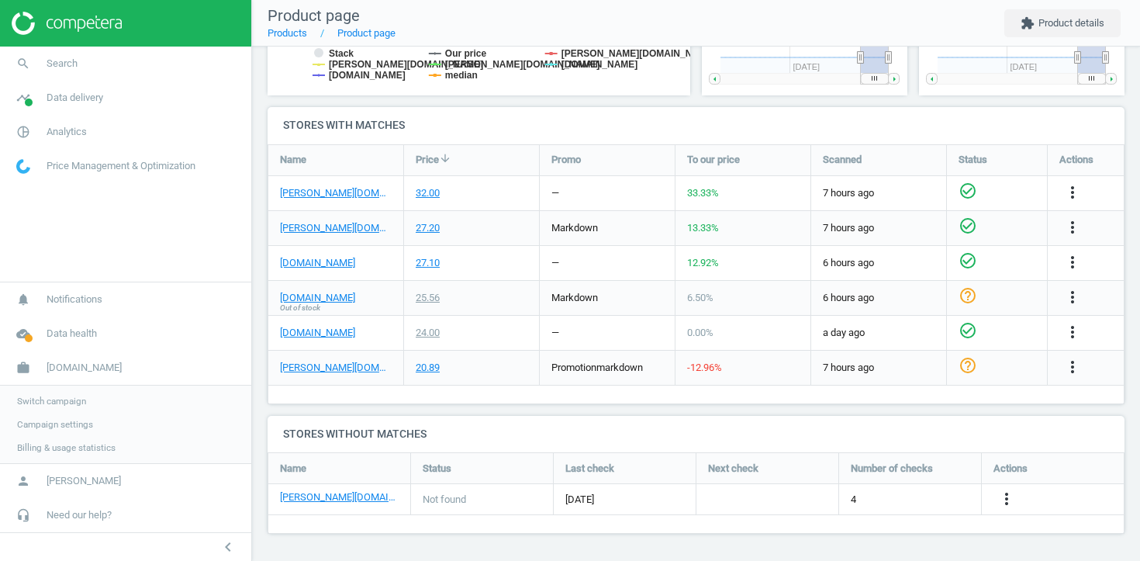
click at [71, 404] on span "Switch campaign" at bounding box center [51, 401] width 69 height 12
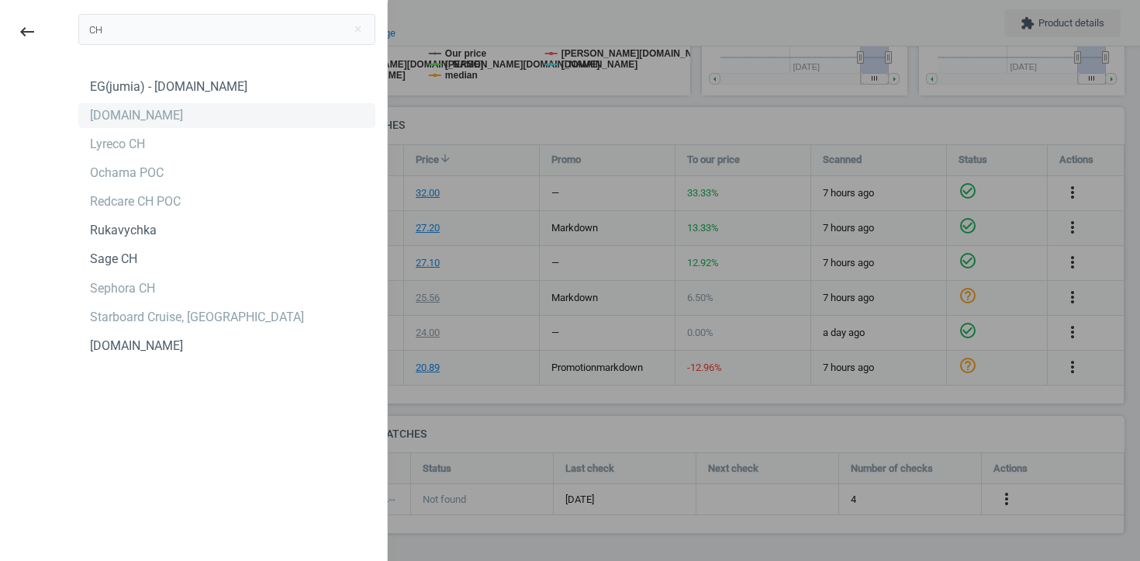
type input "CH"
click at [220, 127] on div "Flaconi.ch" at bounding box center [226, 115] width 297 height 25
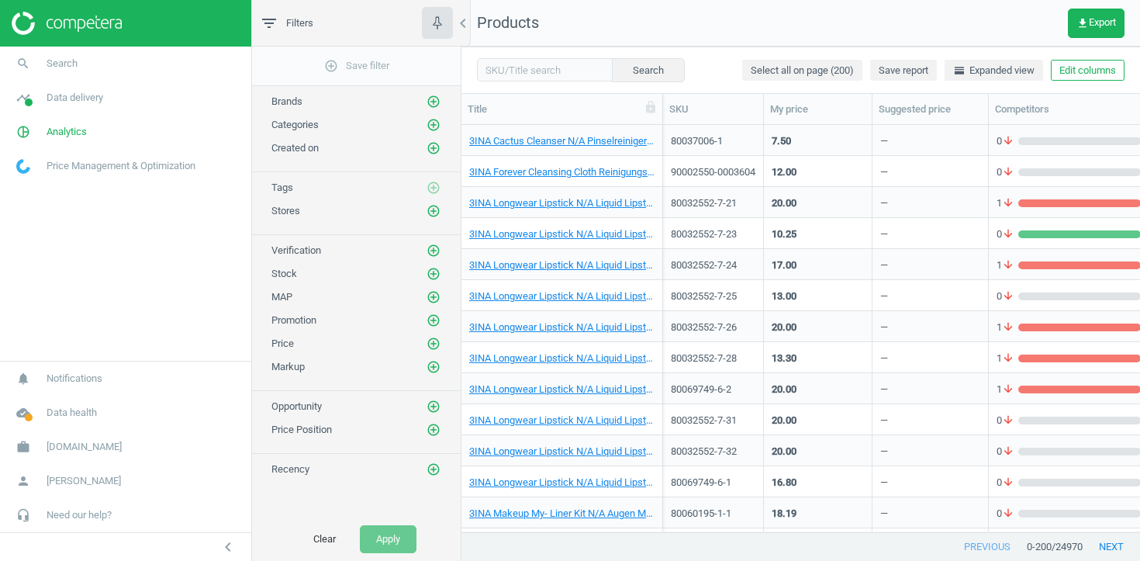
scroll to position [1, 1]
click at [433, 205] on icon "add_circle_outline" at bounding box center [434, 211] width 14 height 14
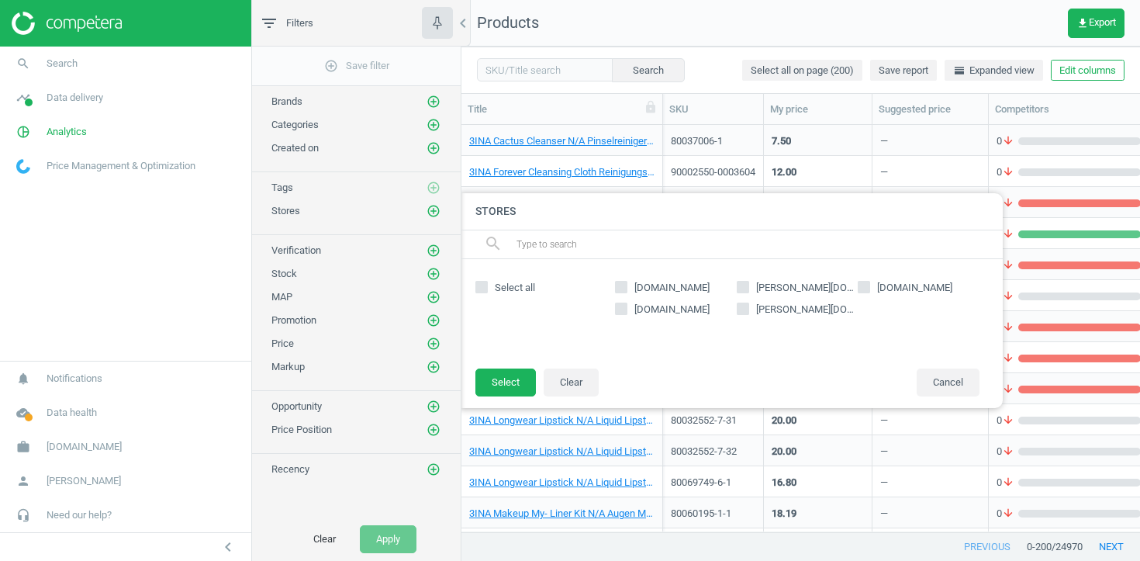
click at [765, 286] on span "douglas.ch" at bounding box center [805, 288] width 105 height 14
click at [748, 286] on input "douglas.ch" at bounding box center [743, 287] width 10 height 10
checkbox input "true"
click at [498, 393] on button "Select" at bounding box center [505, 382] width 61 height 28
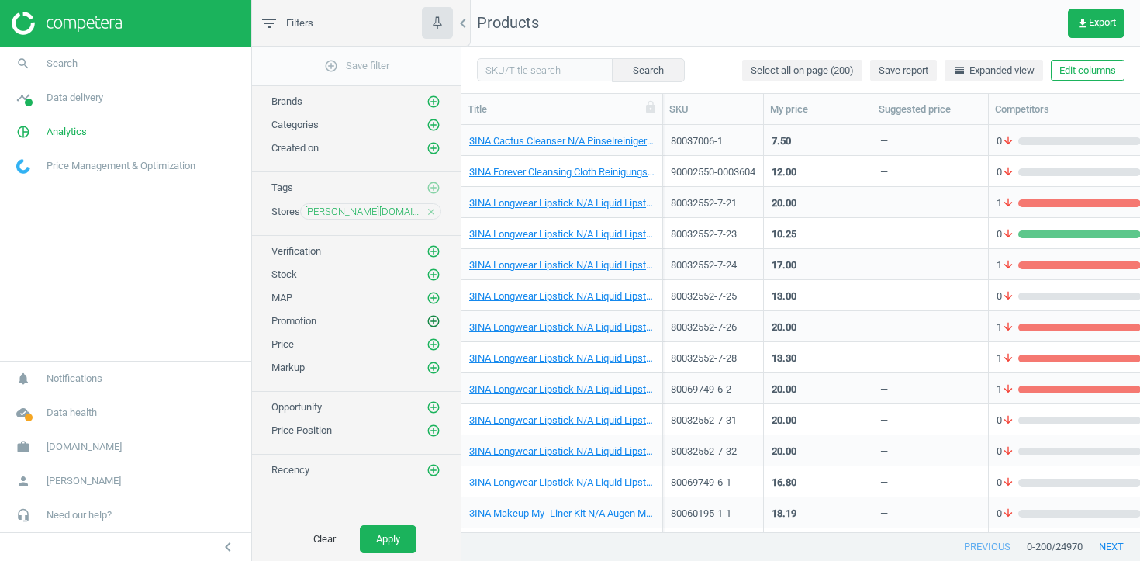
click at [439, 320] on icon "add_circle_outline" at bounding box center [434, 321] width 14 height 14
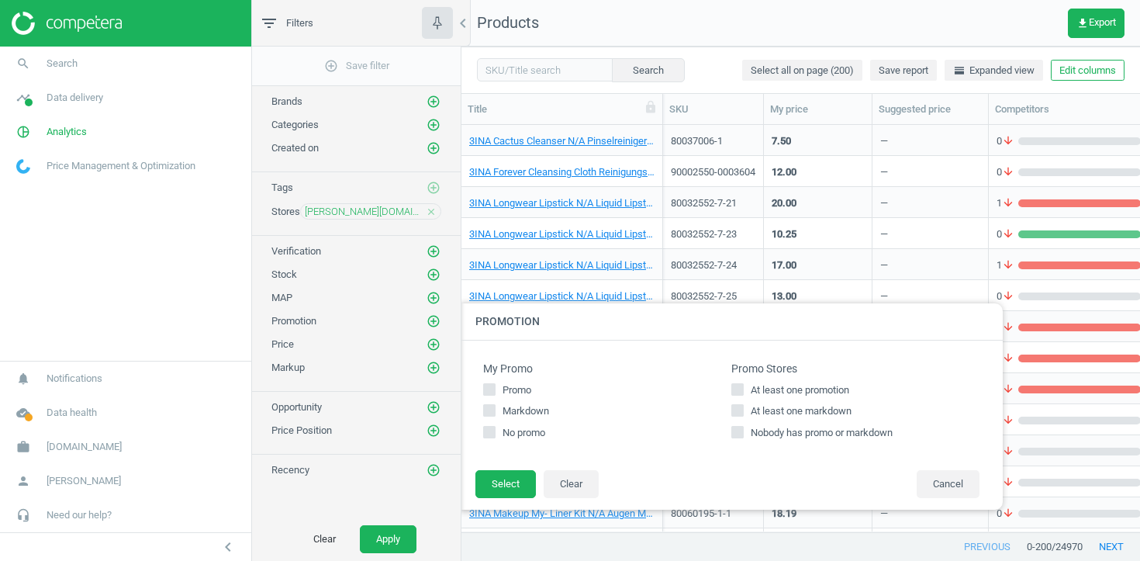
click at [774, 386] on span "At least one promotion" at bounding box center [800, 390] width 105 height 14
click at [743, 386] on input "At least one promotion" at bounding box center [738, 389] width 10 height 10
checkbox input "true"
click at [502, 488] on button "Select" at bounding box center [505, 484] width 61 height 28
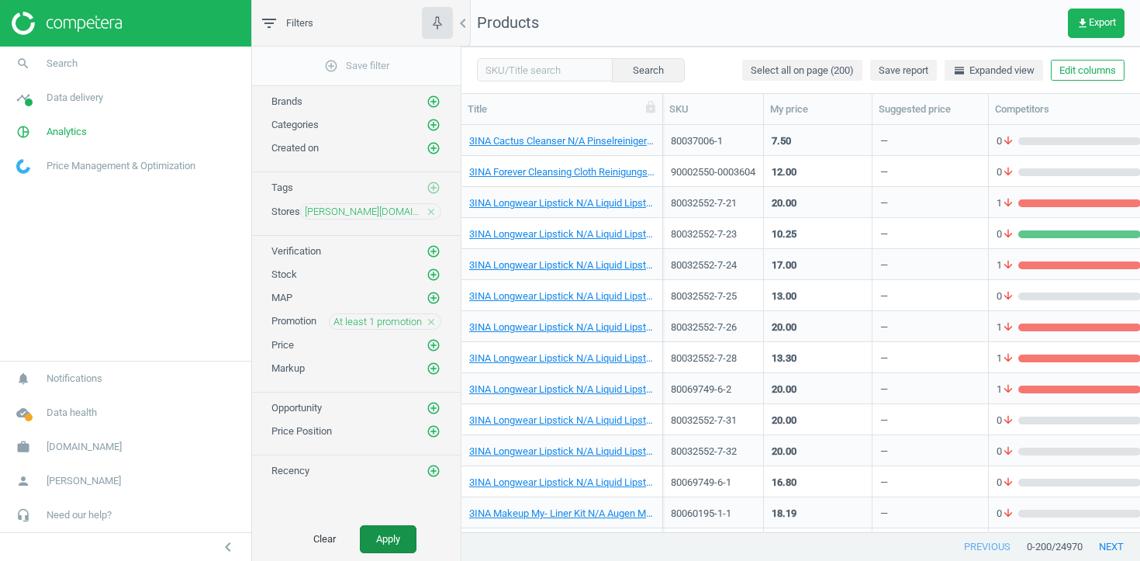
click at [414, 534] on button "Apply" at bounding box center [388, 539] width 57 height 28
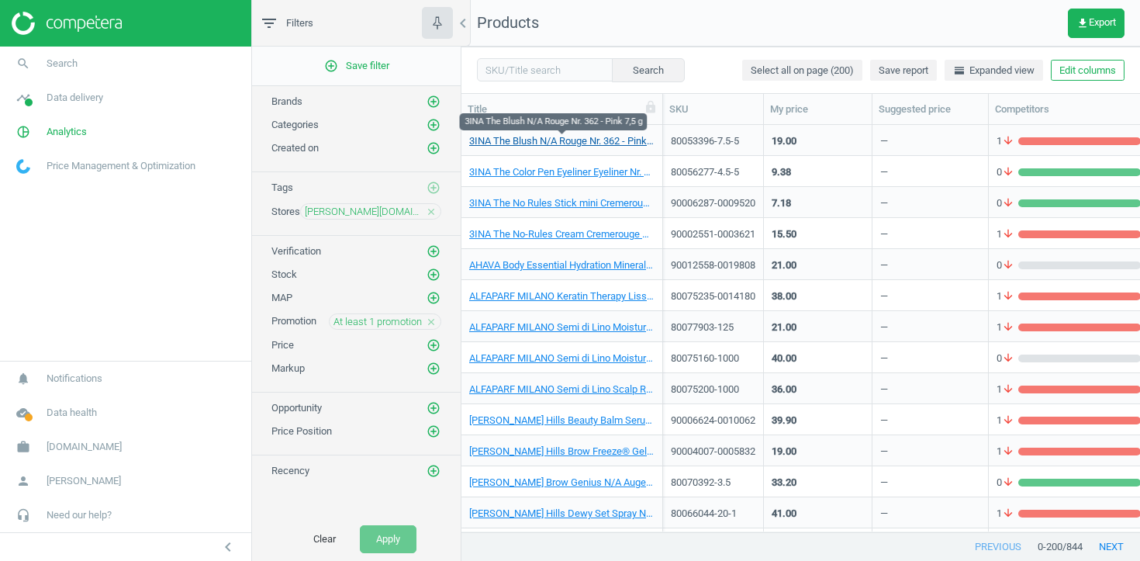
click at [591, 137] on link "3INA The Blush N/A Rouge Nr. 362 - Pink 7,5 g" at bounding box center [561, 141] width 185 height 14
